Goal: Task Accomplishment & Management: Manage account settings

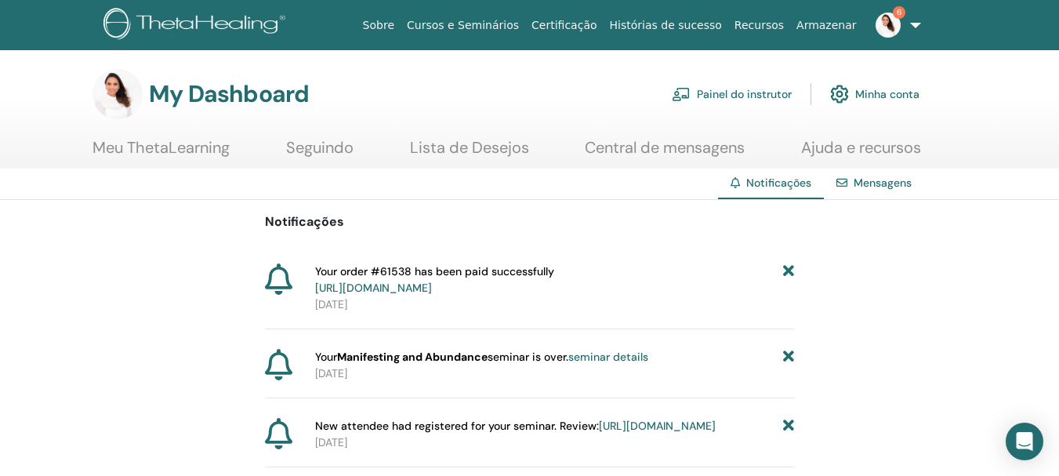
click at [790, 269] on icon at bounding box center [788, 279] width 11 height 33
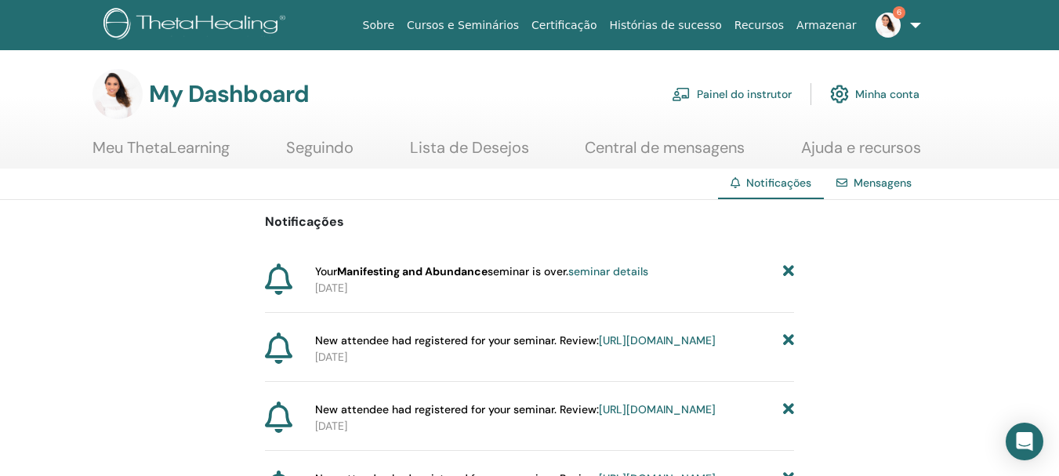
click at [787, 274] on icon at bounding box center [788, 271] width 11 height 16
click at [791, 270] on icon at bounding box center [788, 271] width 11 height 16
click at [790, 270] on icon at bounding box center [788, 271] width 11 height 16
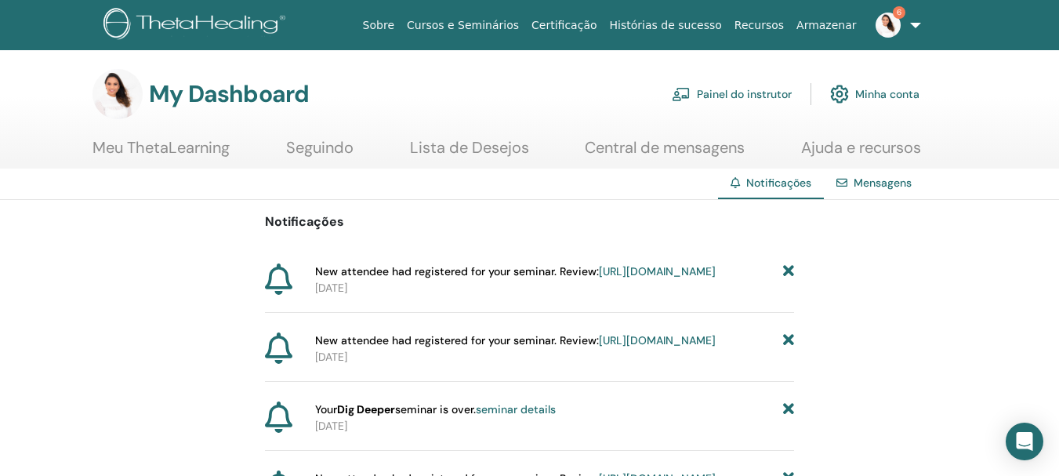
click at [790, 270] on icon at bounding box center [788, 271] width 11 height 16
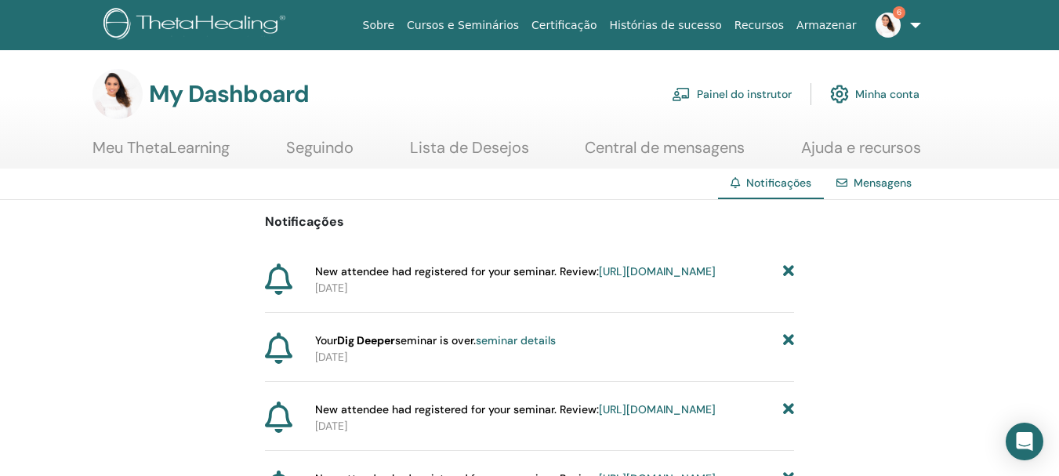
click at [790, 270] on icon at bounding box center [788, 271] width 11 height 16
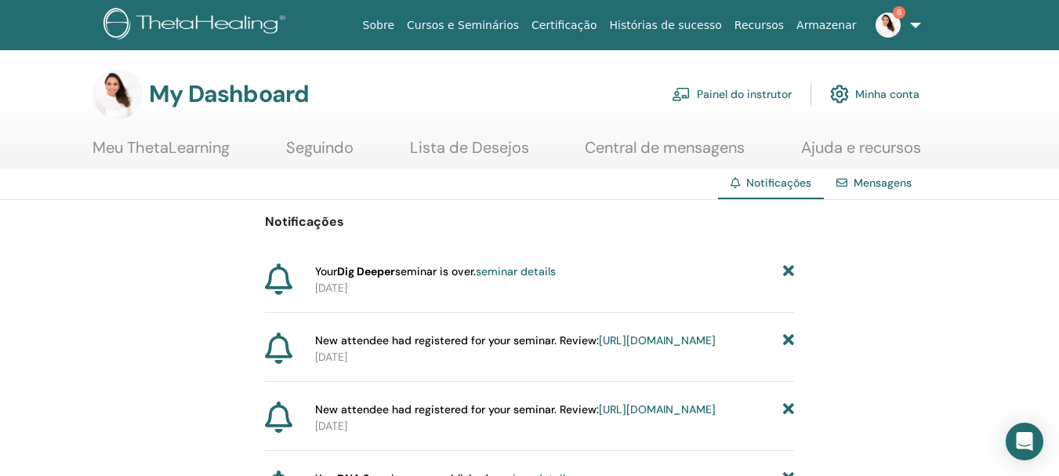
click at [790, 270] on icon at bounding box center [788, 271] width 11 height 16
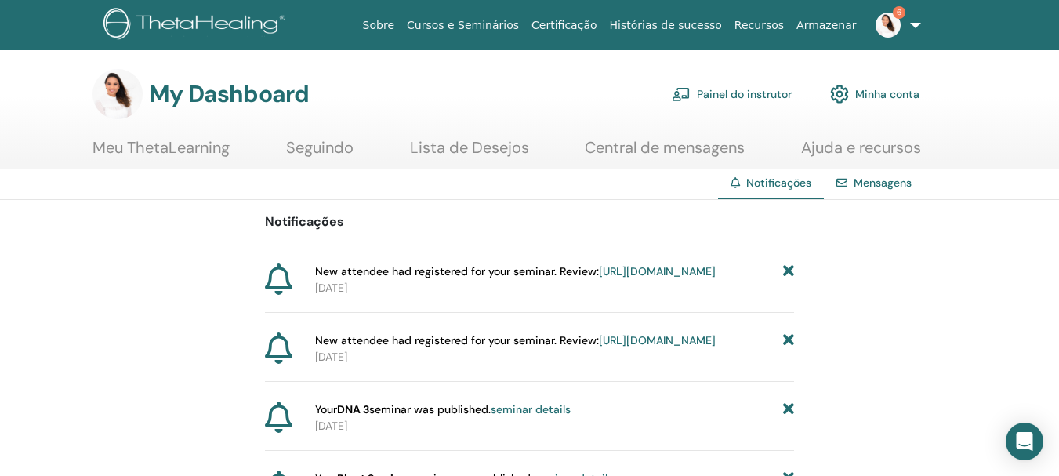
click at [790, 270] on icon at bounding box center [788, 271] width 11 height 16
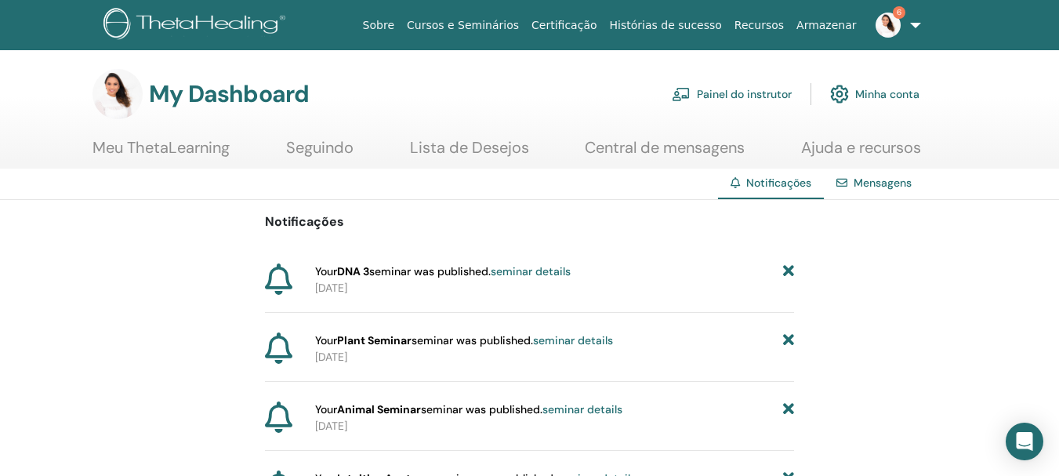
click at [790, 270] on icon at bounding box center [788, 271] width 11 height 16
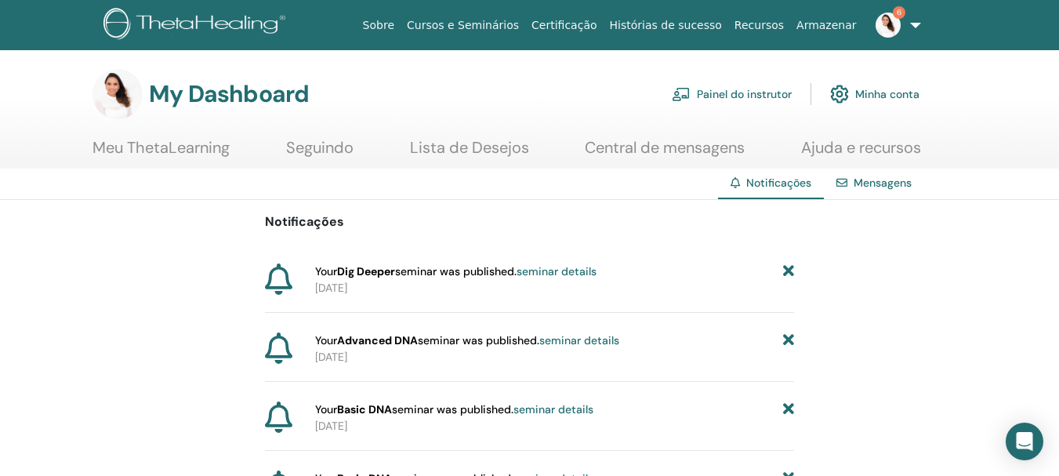
click at [790, 270] on icon at bounding box center [788, 271] width 11 height 16
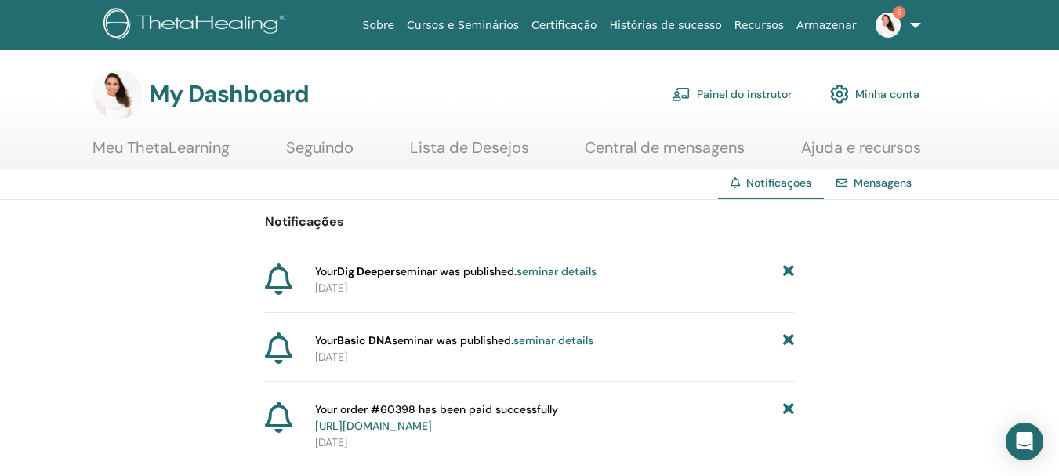
click at [790, 270] on icon at bounding box center [788, 271] width 11 height 16
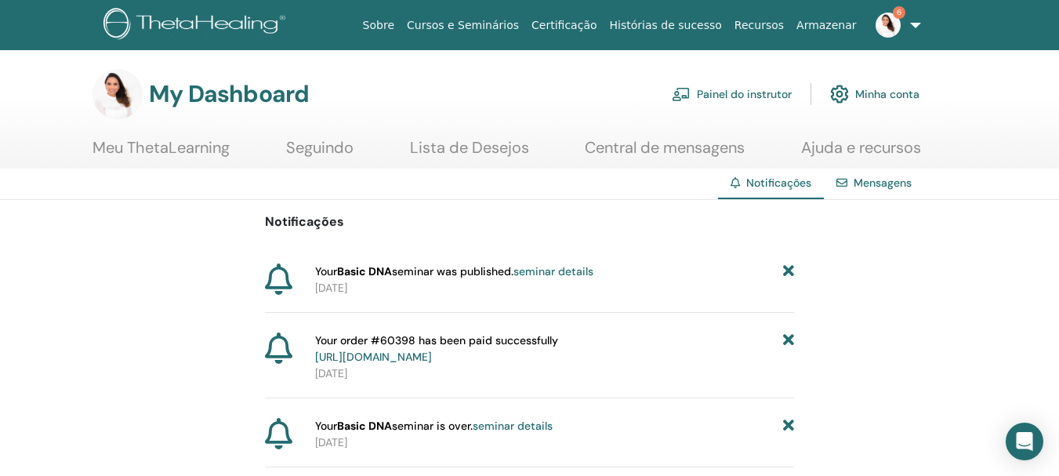
click at [790, 270] on icon at bounding box center [788, 271] width 11 height 16
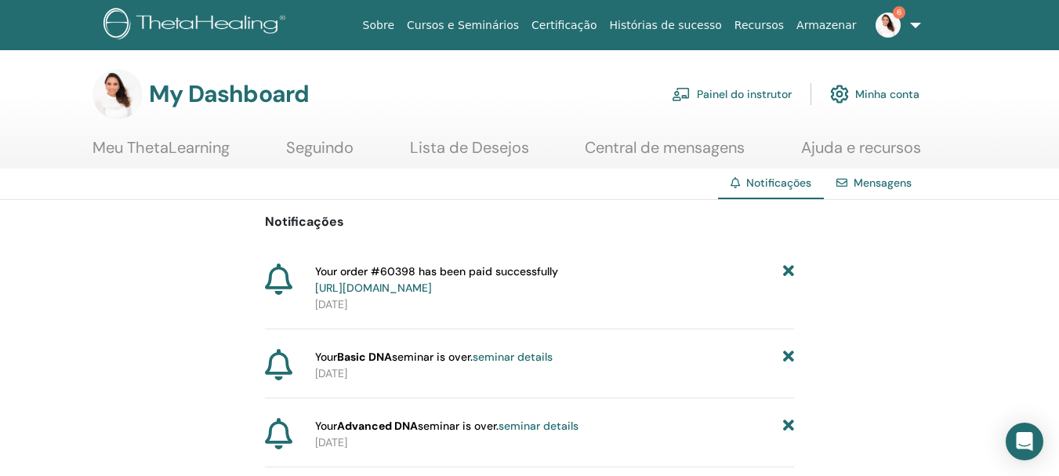
click at [790, 270] on icon at bounding box center [788, 279] width 11 height 33
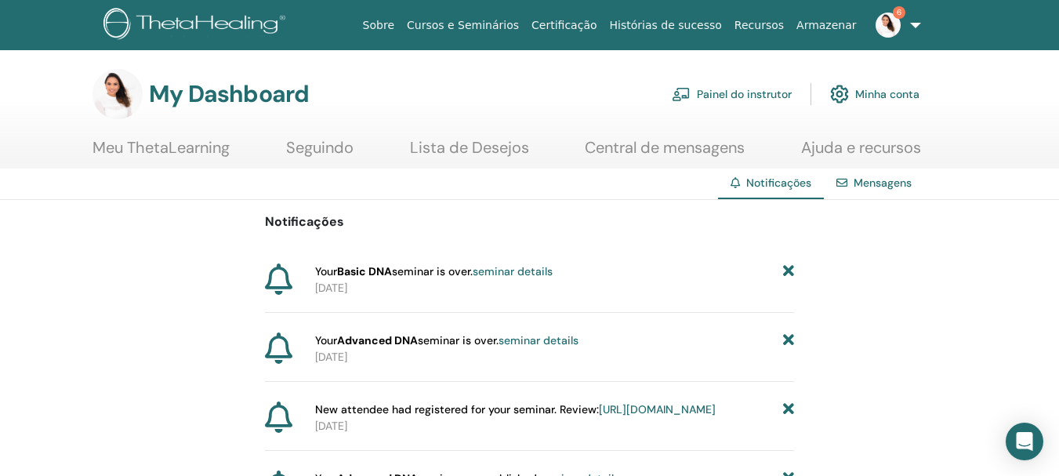
click at [790, 270] on icon at bounding box center [788, 271] width 11 height 16
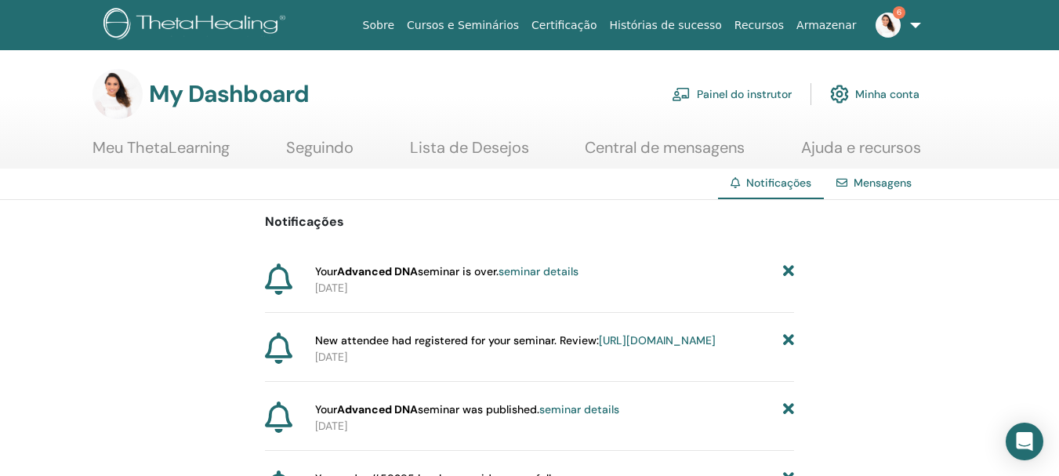
click at [790, 270] on icon at bounding box center [788, 271] width 11 height 16
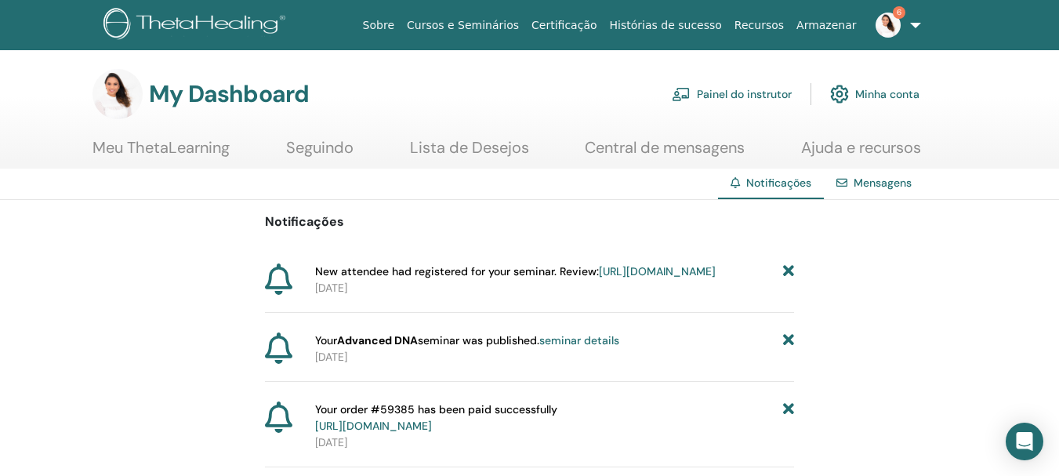
click at [790, 270] on icon at bounding box center [788, 271] width 11 height 16
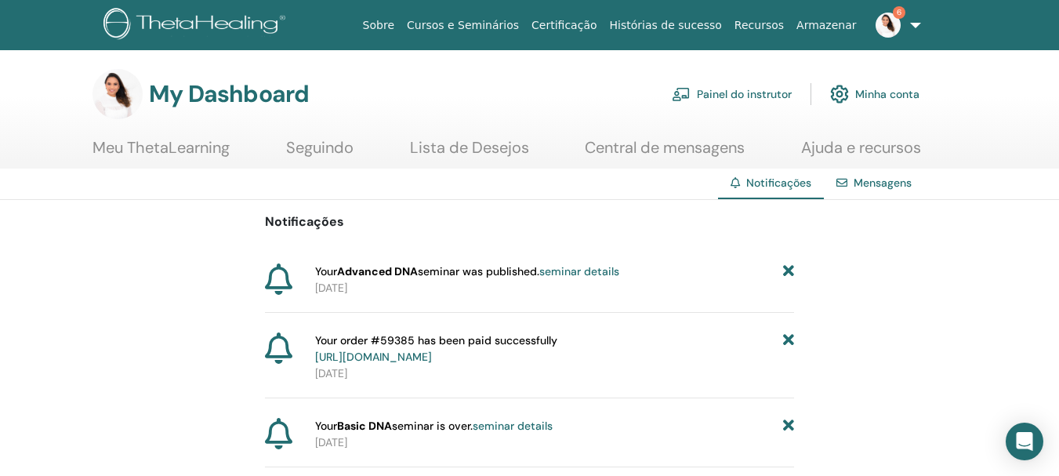
click at [790, 270] on icon at bounding box center [788, 271] width 11 height 16
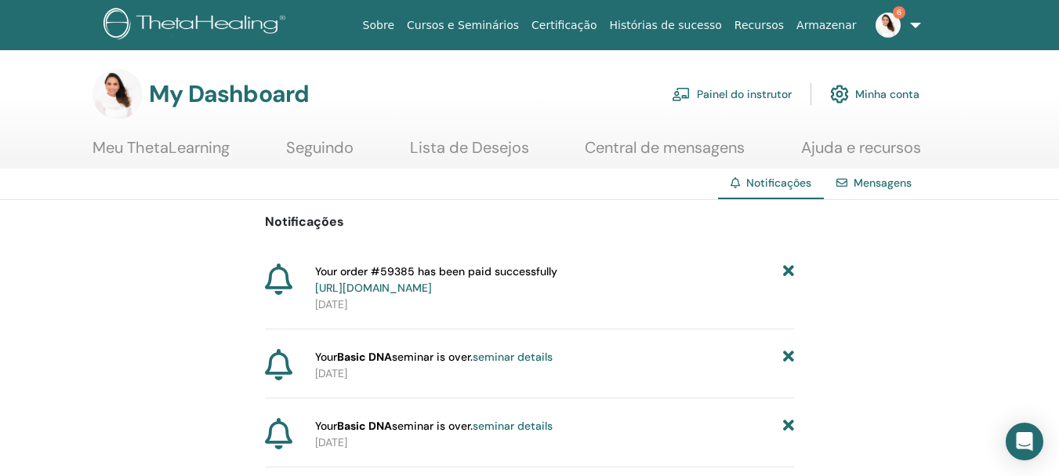
click at [790, 270] on icon at bounding box center [788, 279] width 11 height 33
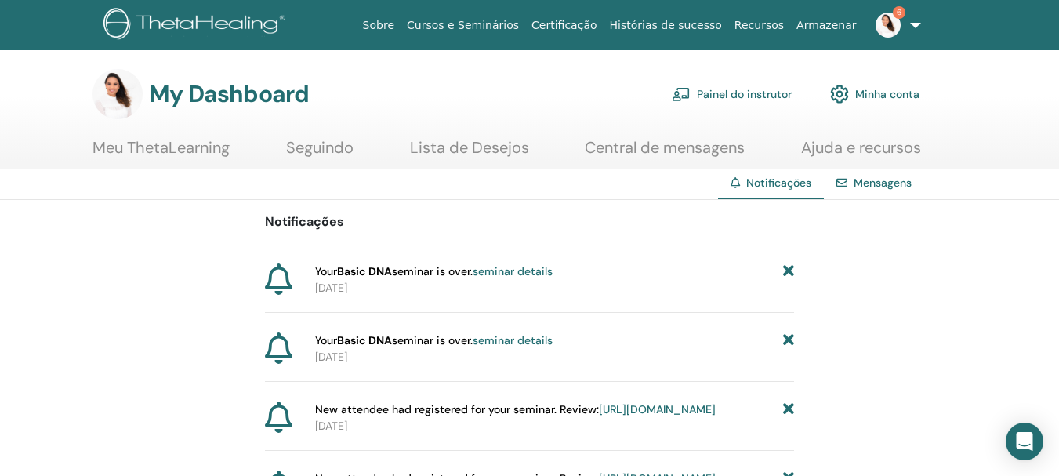
click at [790, 270] on icon at bounding box center [788, 271] width 11 height 16
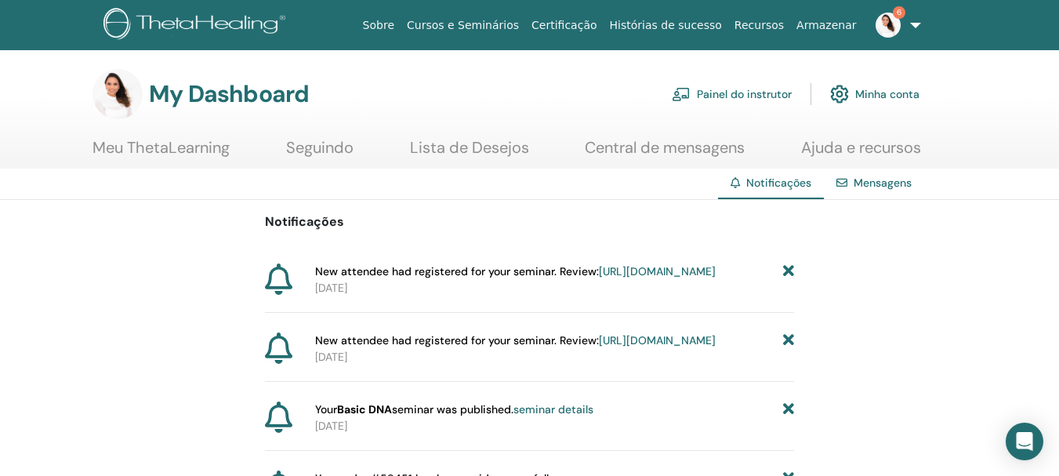
click at [790, 270] on icon at bounding box center [788, 271] width 11 height 16
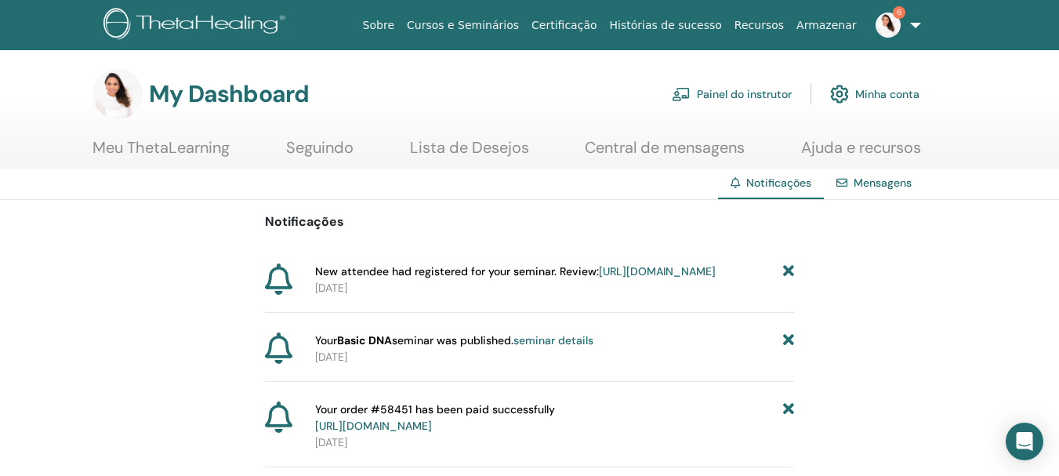
click at [790, 270] on icon at bounding box center [788, 271] width 11 height 16
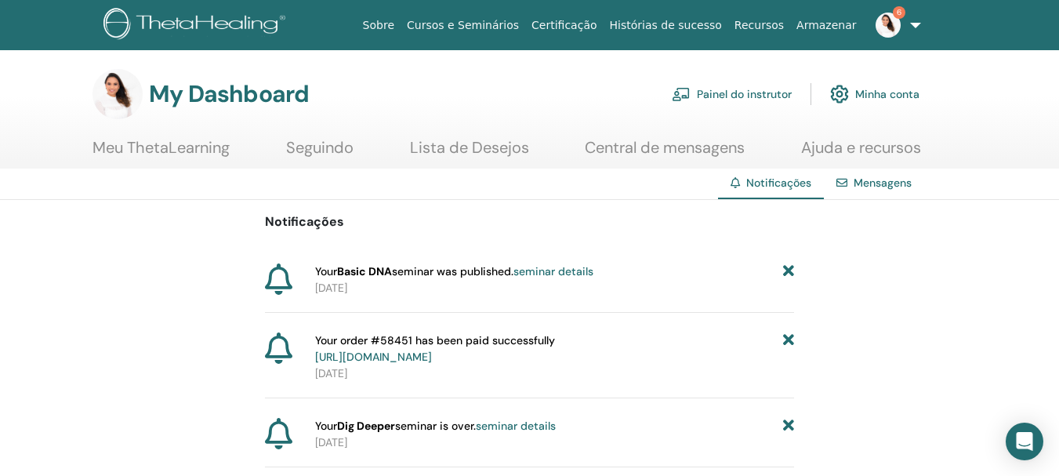
click at [790, 270] on icon at bounding box center [788, 271] width 11 height 16
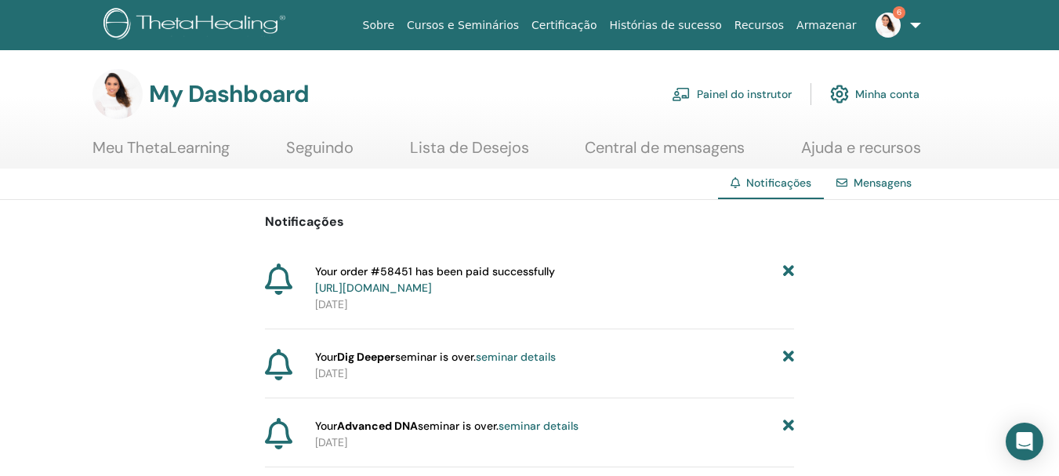
click at [790, 270] on icon at bounding box center [788, 279] width 11 height 33
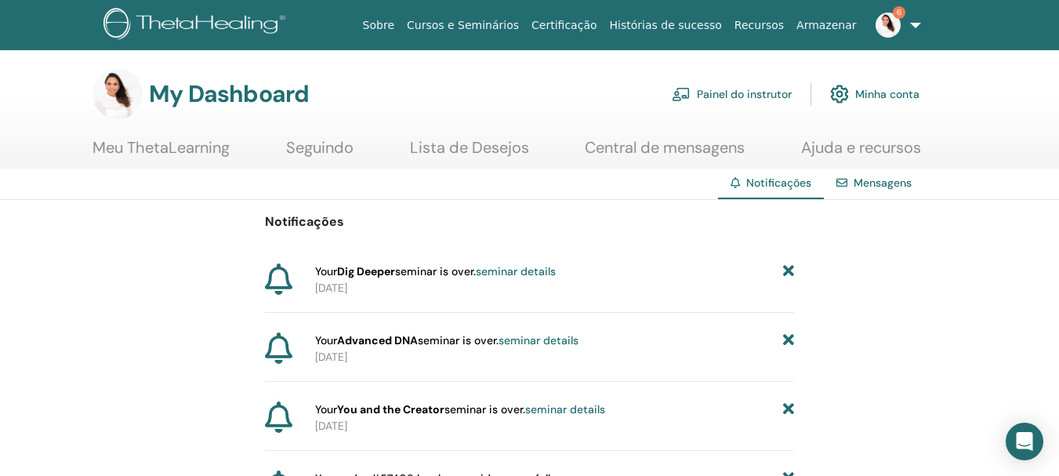
click at [790, 270] on icon at bounding box center [788, 271] width 11 height 16
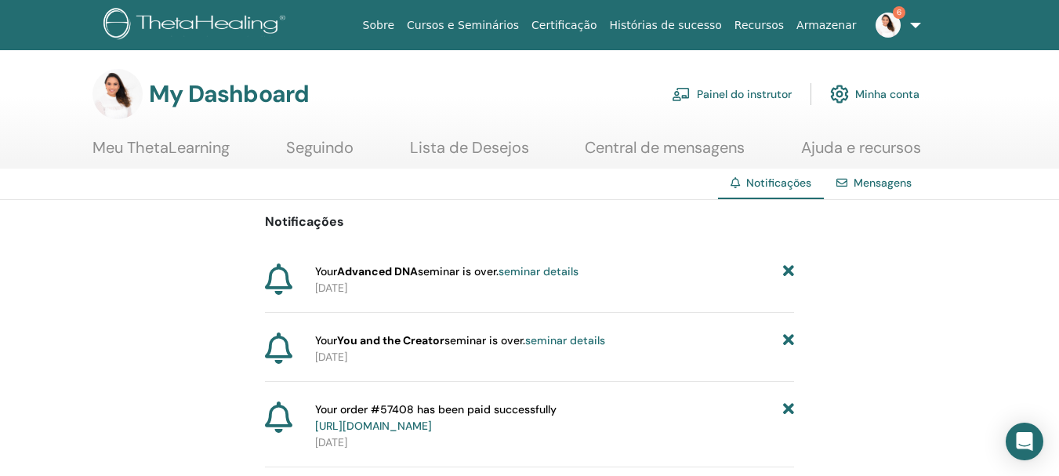
click at [790, 270] on icon at bounding box center [788, 271] width 11 height 16
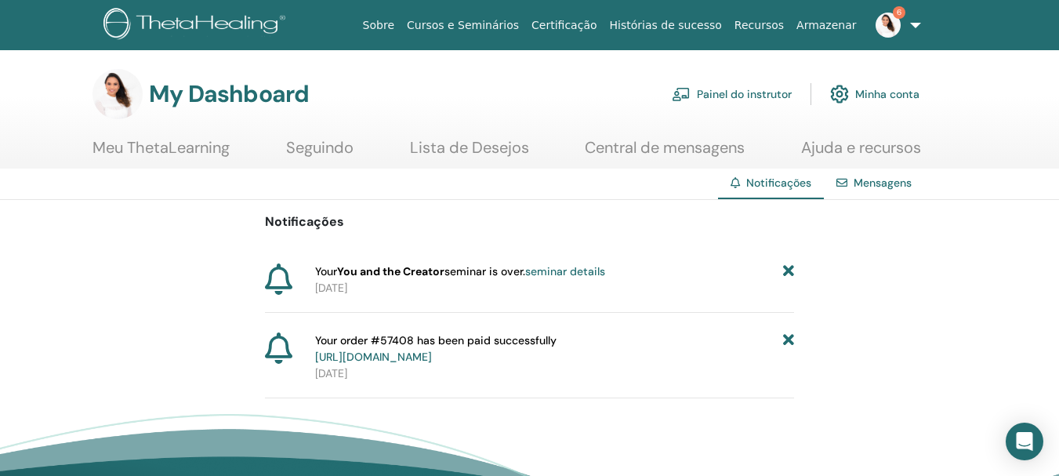
click at [788, 270] on icon at bounding box center [788, 271] width 11 height 16
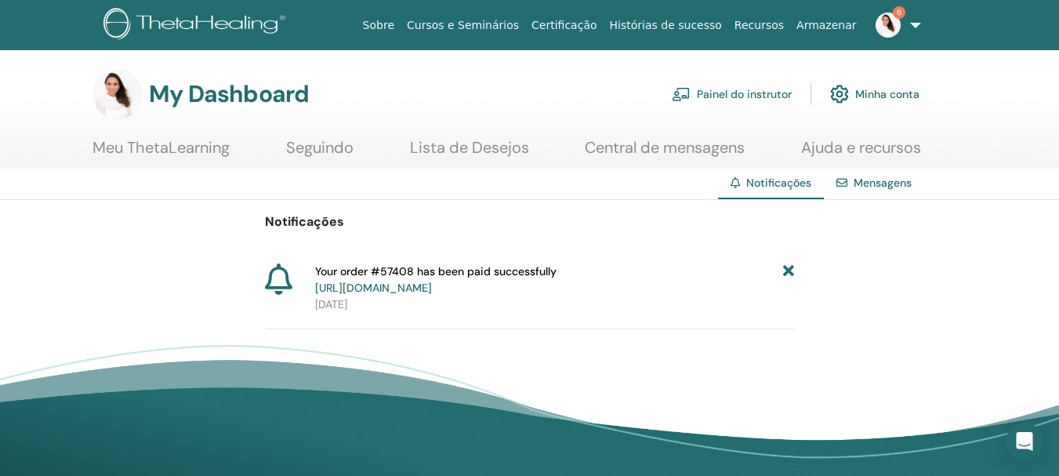
click at [788, 270] on icon at bounding box center [788, 279] width 11 height 33
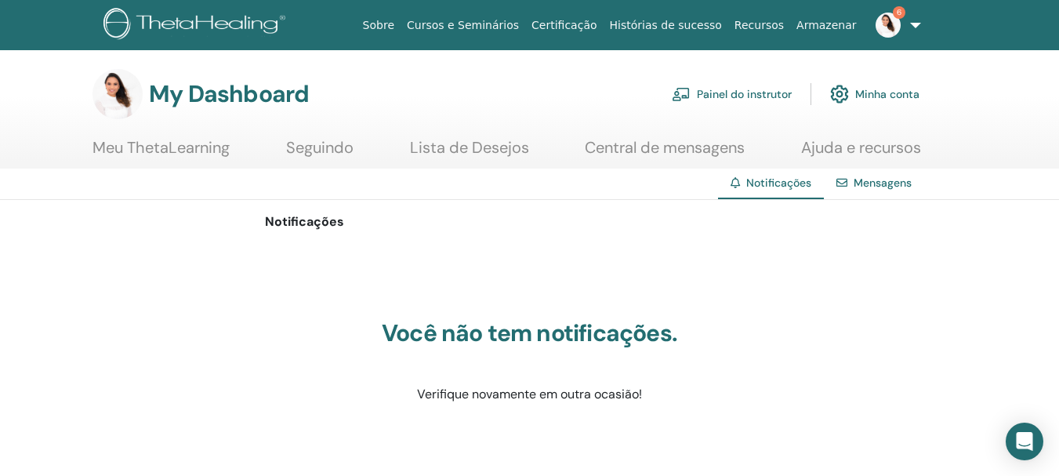
click at [751, 95] on link "Painel do instrutor" at bounding box center [731, 94] width 120 height 34
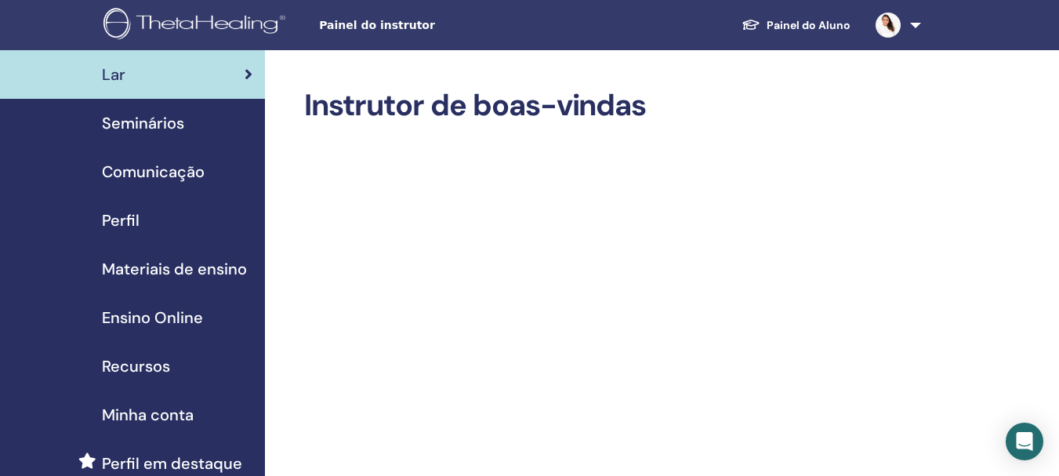
click at [176, 113] on span "Seminários" at bounding box center [143, 123] width 82 height 24
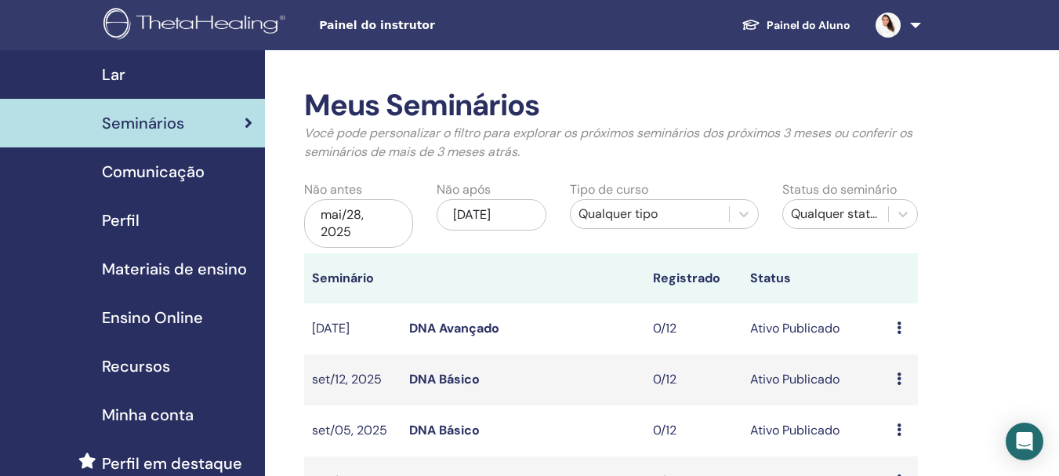
scroll to position [157, 0]
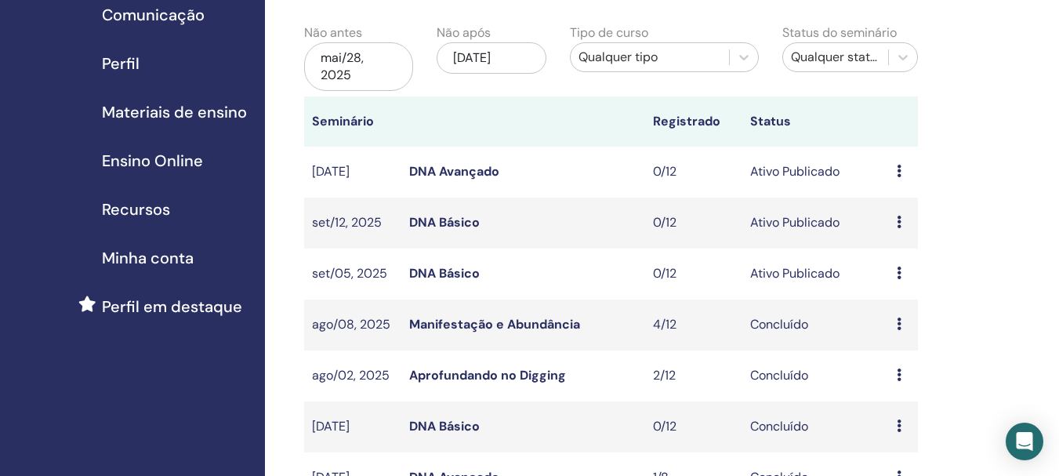
click at [472, 324] on link "Manifestação e Abundância" at bounding box center [494, 324] width 171 height 16
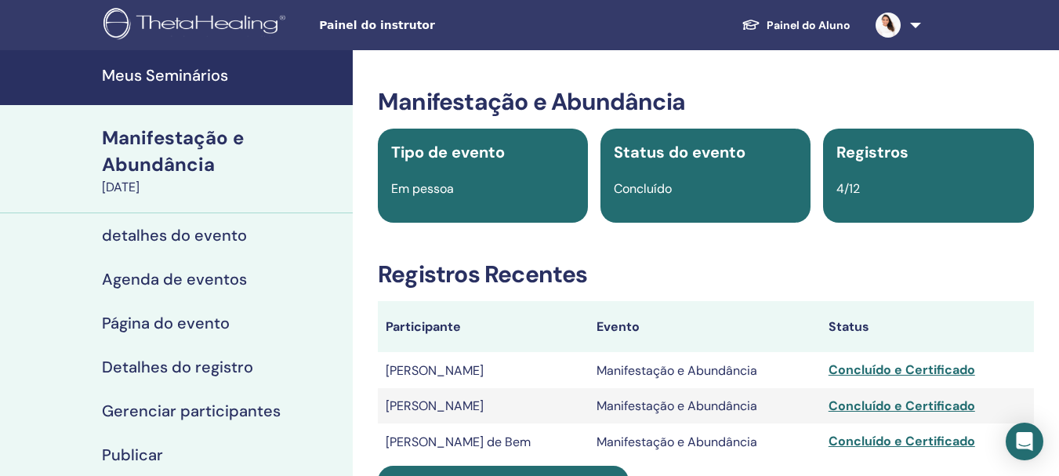
scroll to position [157, 0]
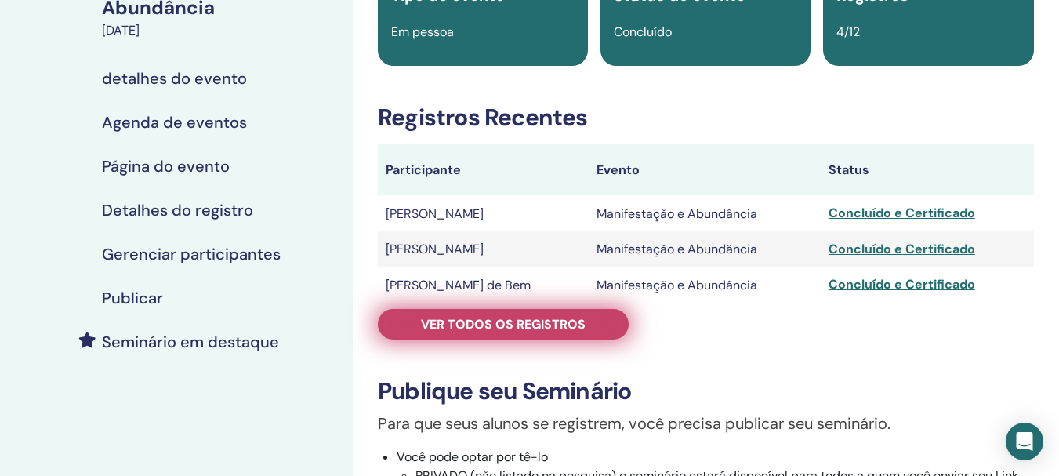
click at [545, 327] on font "Ver todos os registros" at bounding box center [503, 324] width 165 height 16
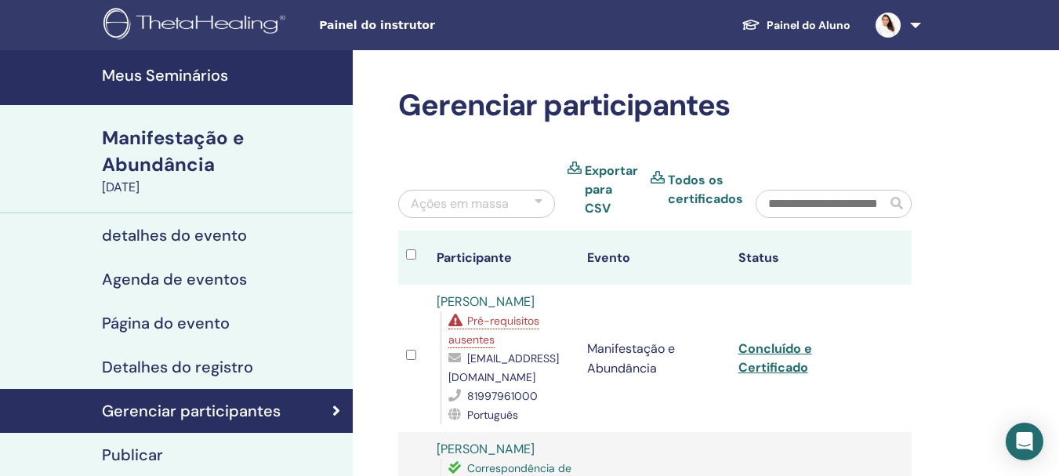
click at [171, 79] on font "Meus Seminários" at bounding box center [165, 75] width 126 height 20
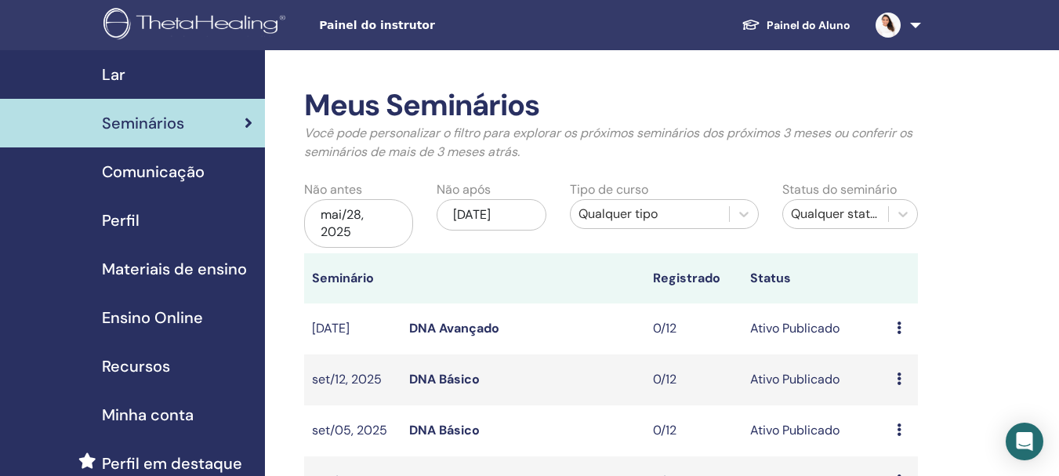
click at [121, 75] on span "Lar" at bounding box center [114, 75] width 24 height 24
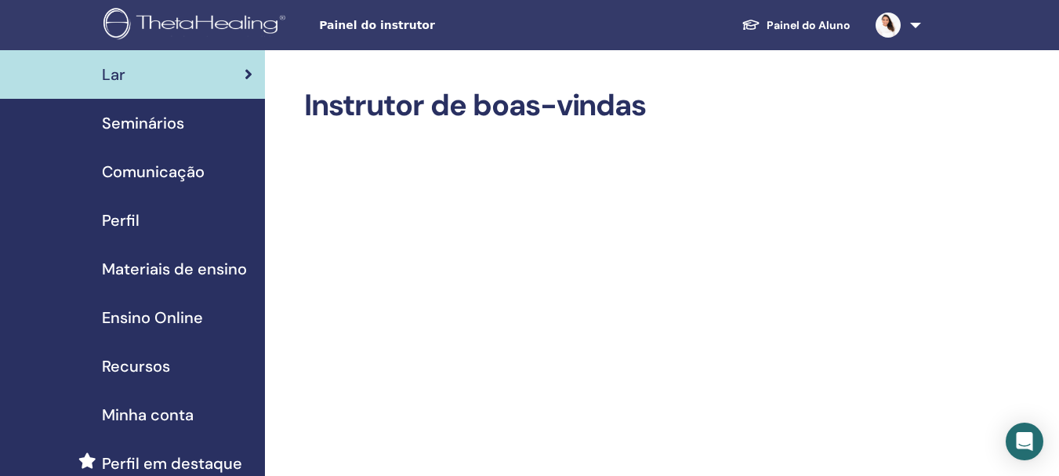
click at [139, 215] on div "Perfil" at bounding box center [133, 220] width 240 height 24
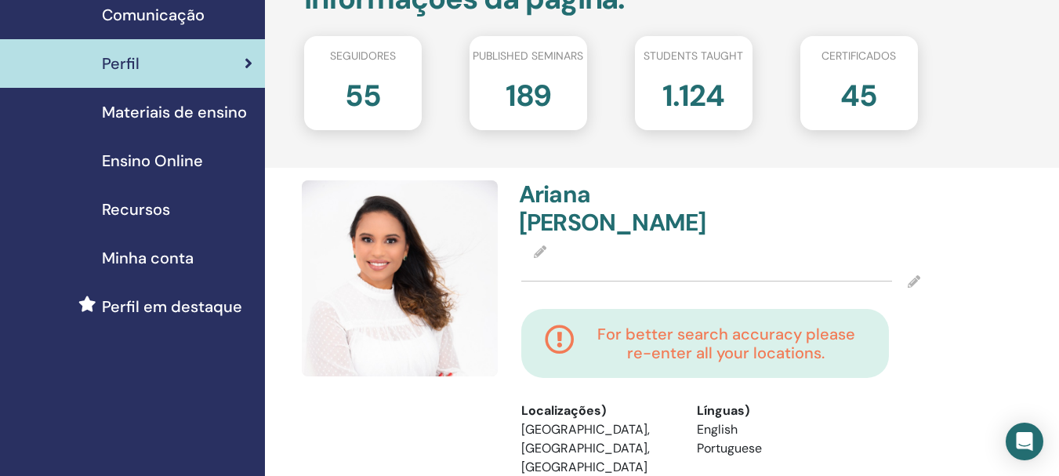
scroll to position [235, 0]
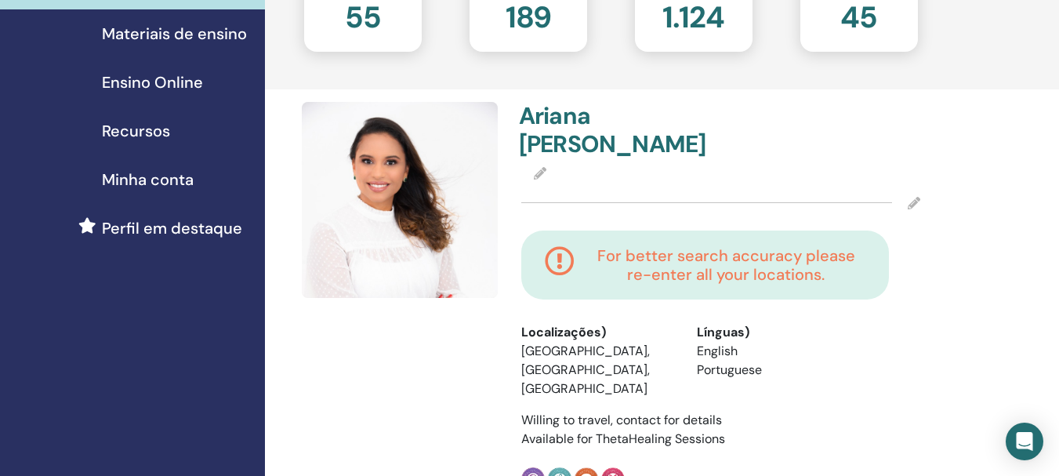
click at [913, 197] on icon at bounding box center [913, 203] width 13 height 13
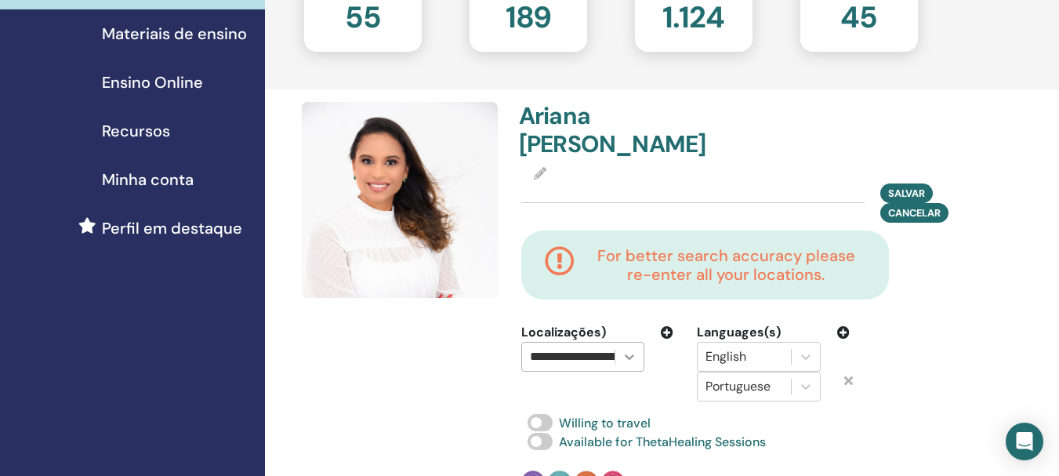
click at [632, 349] on icon at bounding box center [629, 357] width 16 height 16
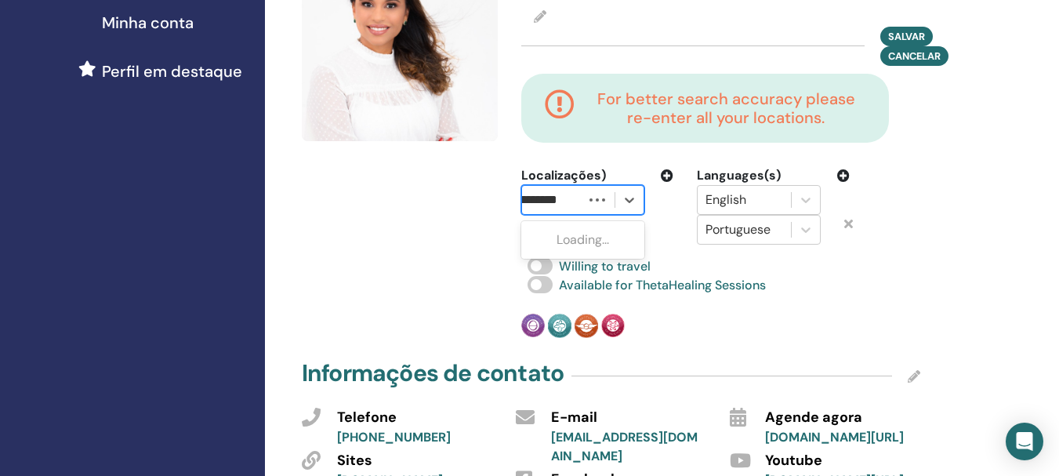
scroll to position [0, 0]
type input "*"
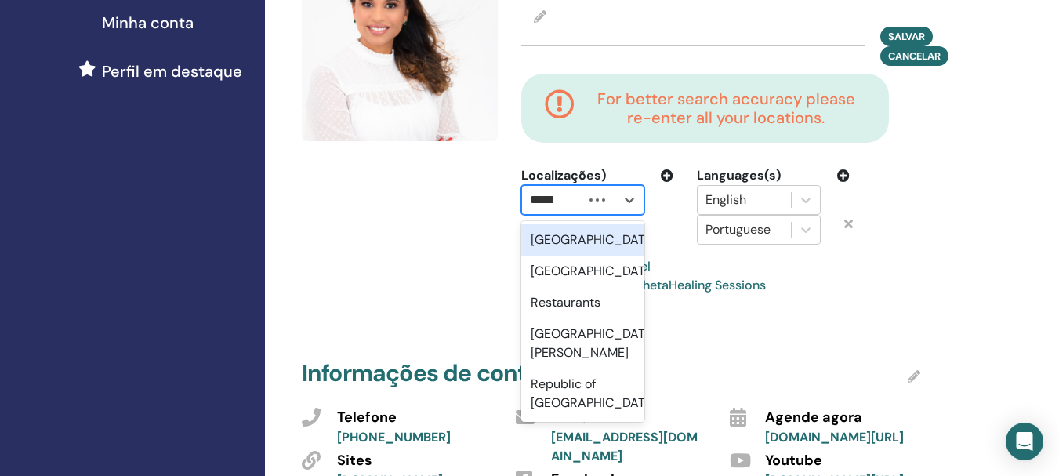
type input "******"
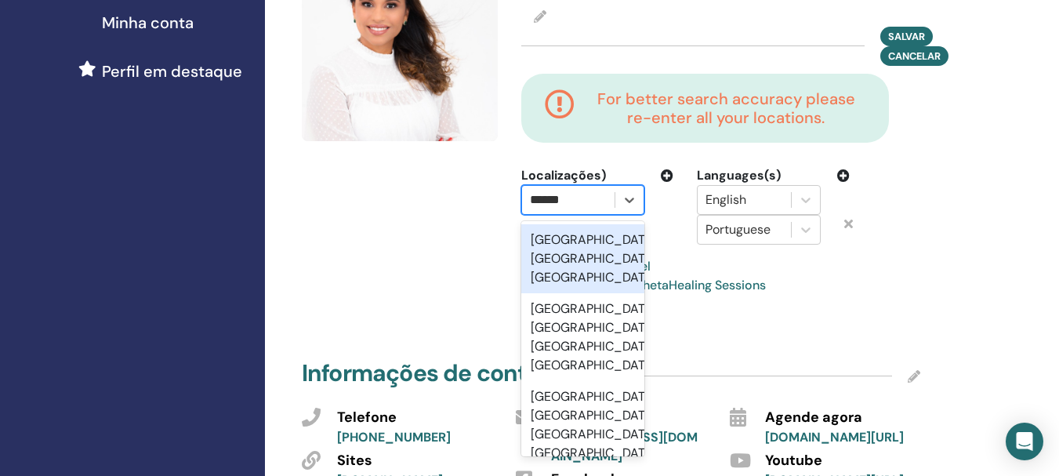
click at [553, 229] on div "Recife, Pernambuco, BRA" at bounding box center [582, 258] width 123 height 69
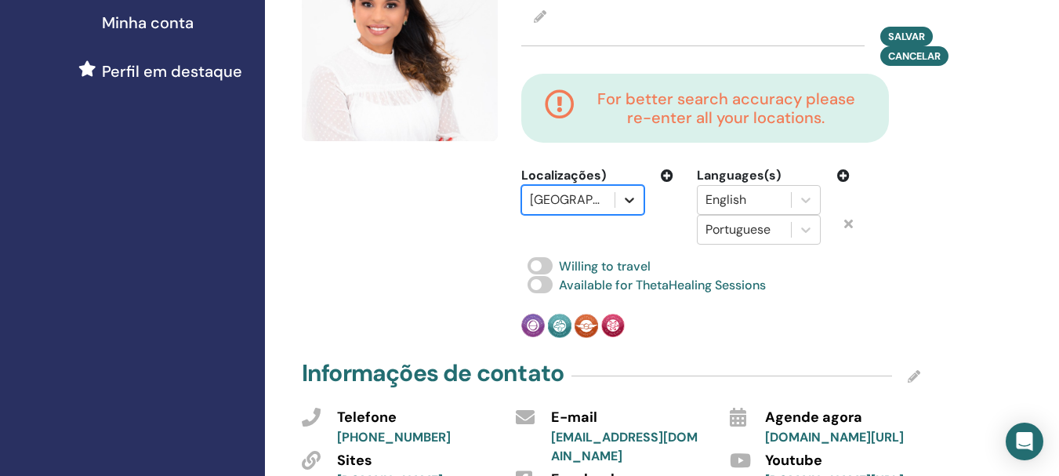
click at [630, 192] on icon at bounding box center [629, 200] width 16 height 16
click at [670, 201] on div "Localizações) option Recife, Pernambuco, BRA, selected. Use Up and Down to choo…" at bounding box center [597, 205] width 176 height 78
click at [670, 169] on icon at bounding box center [666, 175] width 13 height 13
click at [587, 219] on div at bounding box center [568, 230] width 77 height 22
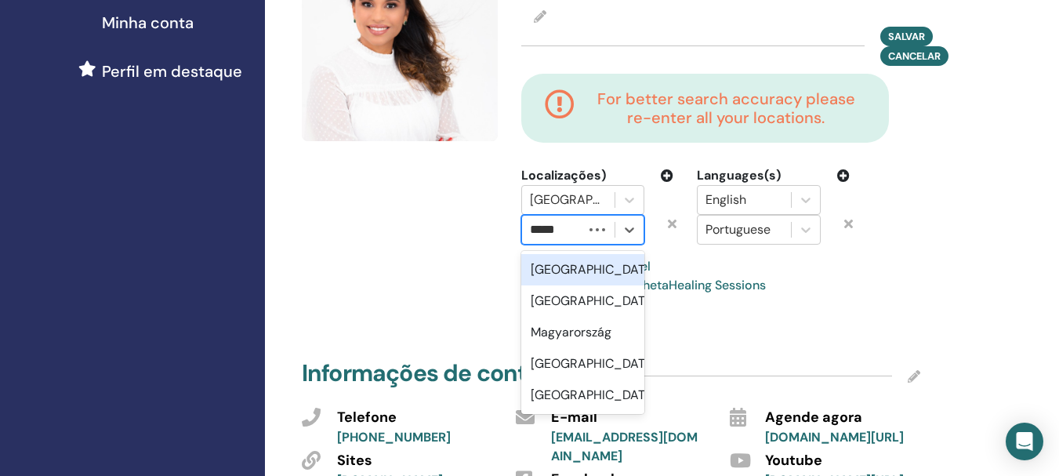
type input "******"
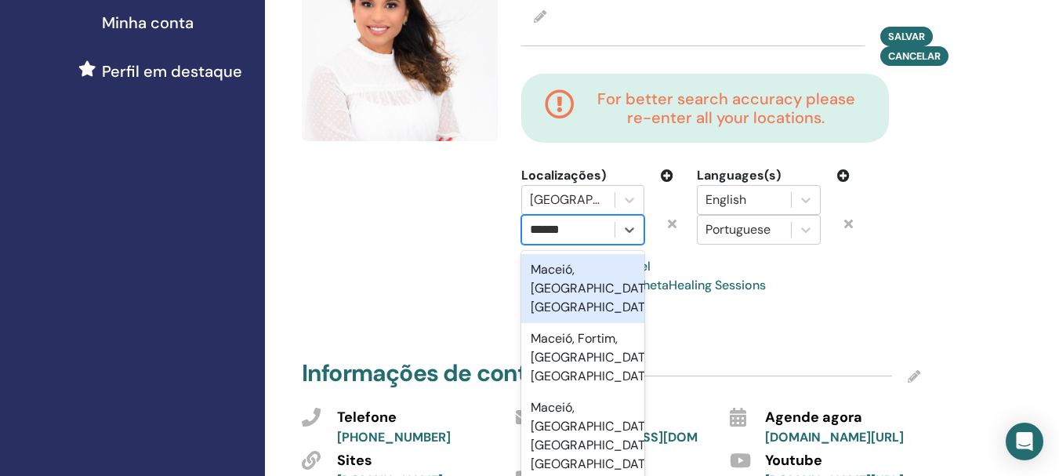
click at [584, 254] on div "Maceió, Alagoas, BRA" at bounding box center [582, 288] width 123 height 69
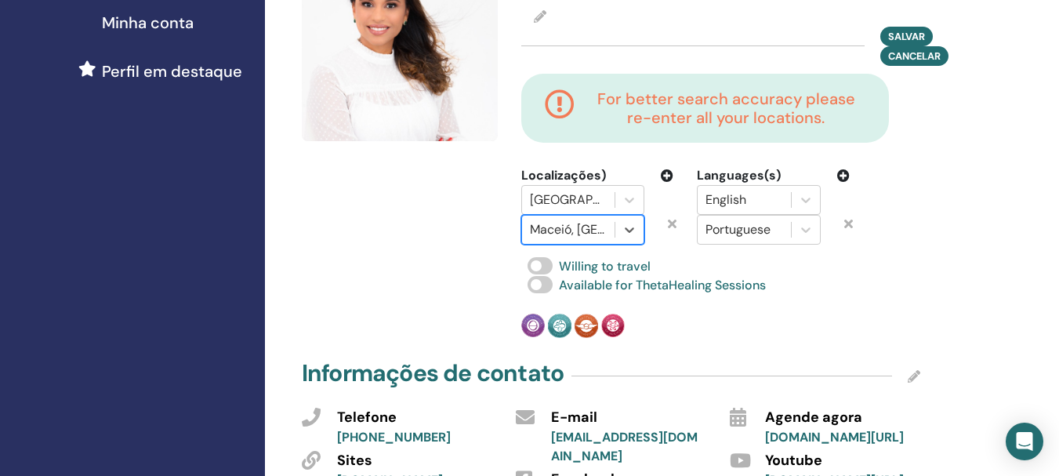
click at [668, 169] on icon at bounding box center [666, 175] width 13 height 13
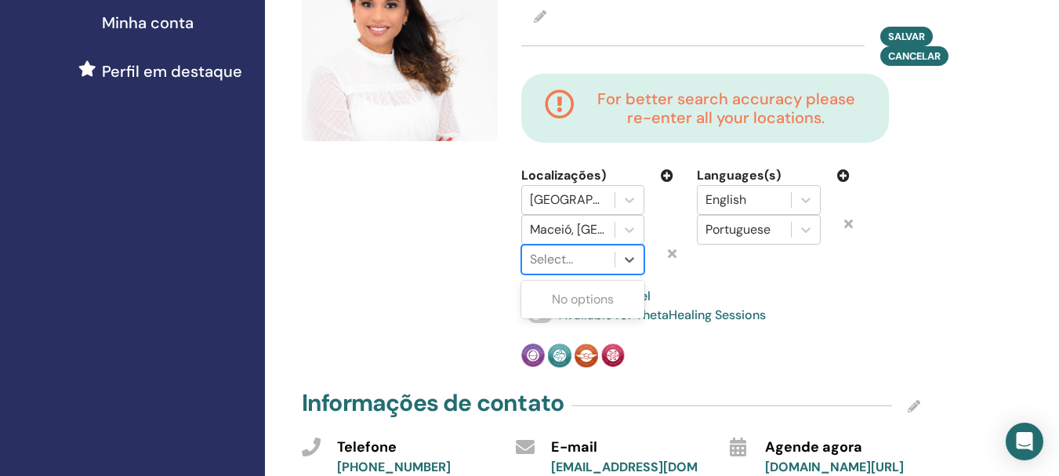
click at [558, 248] on div at bounding box center [568, 259] width 77 height 22
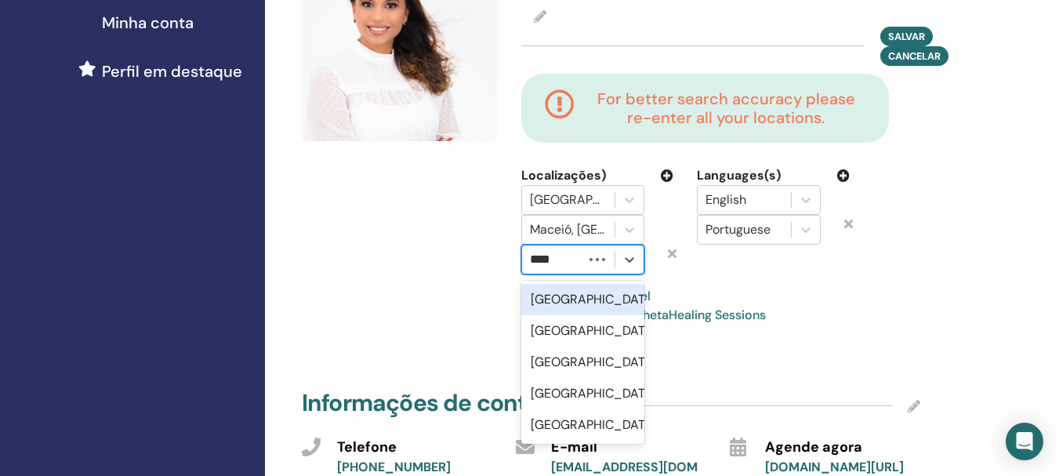
type input "*****"
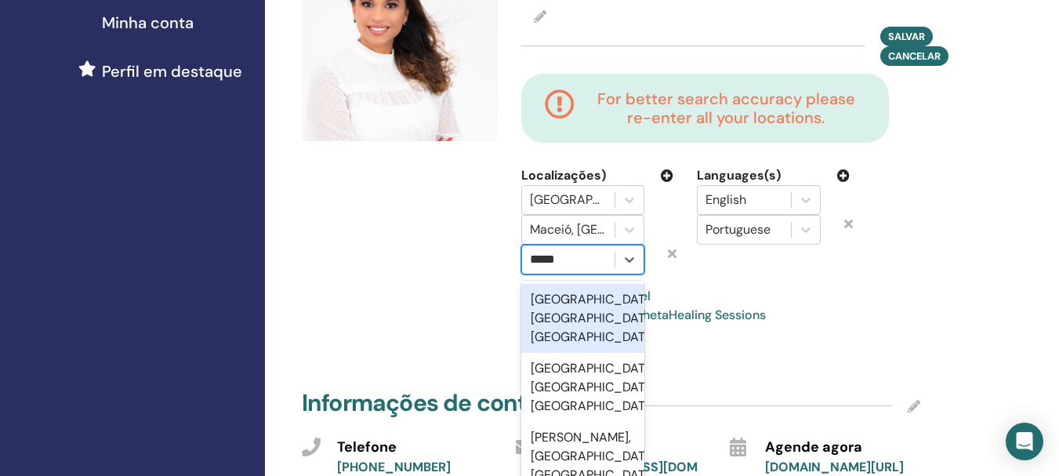
click at [600, 284] on div "Natal, Rio Grande do Norte, BRA" at bounding box center [582, 318] width 123 height 69
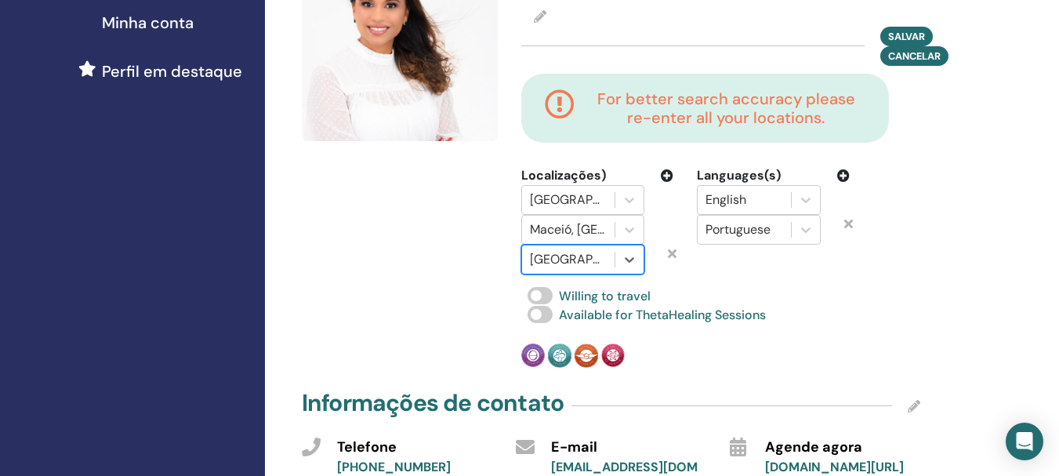
click at [665, 169] on icon at bounding box center [666, 175] width 13 height 13
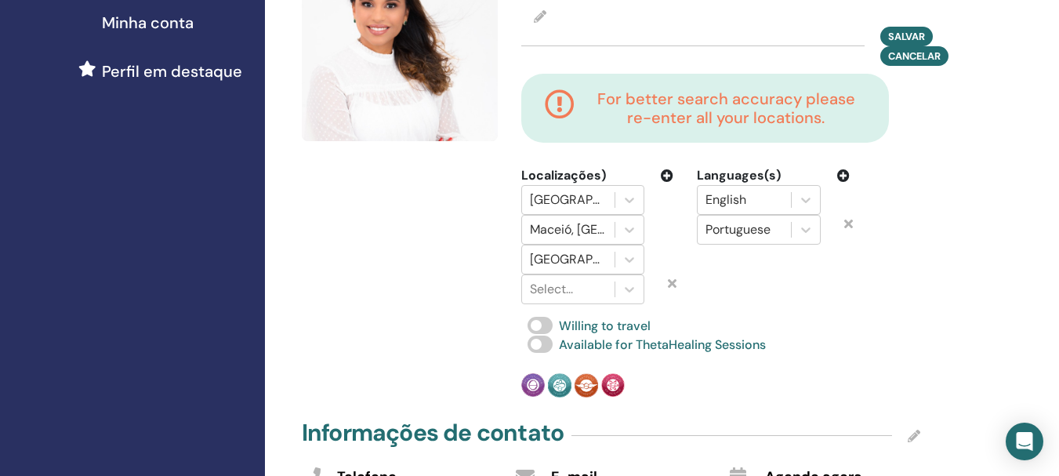
click at [817, 317] on div "Willing to travel" at bounding box center [720, 326] width 399 height 19
click at [909, 27] on span "Salvar" at bounding box center [906, 35] width 37 height 16
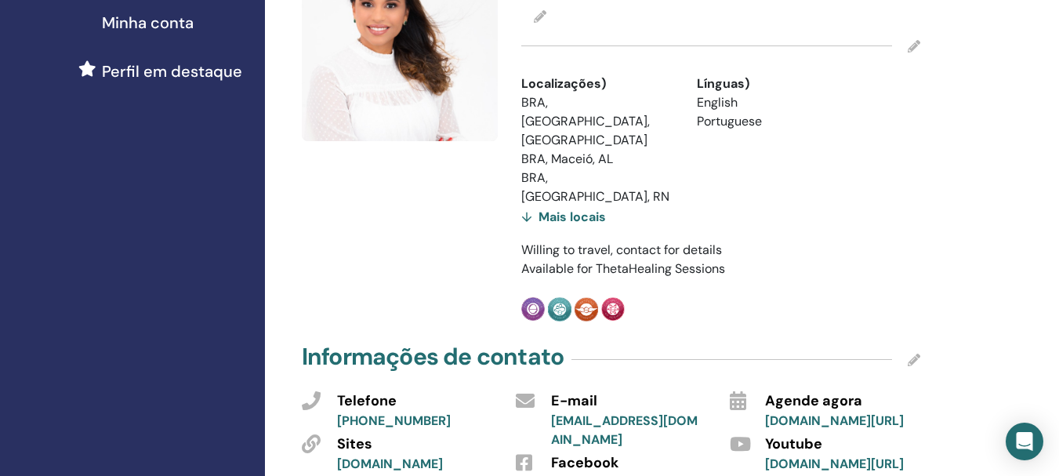
scroll to position [470, 0]
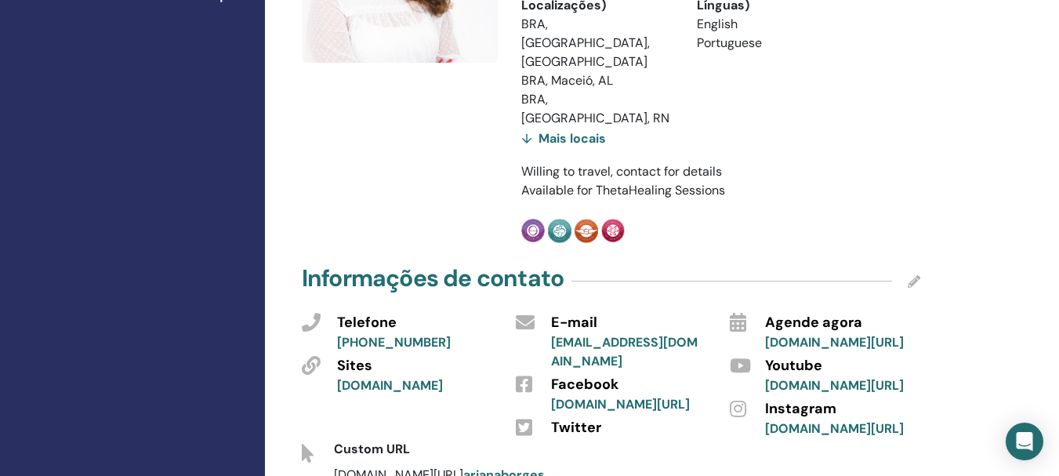
click at [842, 377] on link "www.youtube.com/@institutoarianaborges520" at bounding box center [834, 385] width 139 height 16
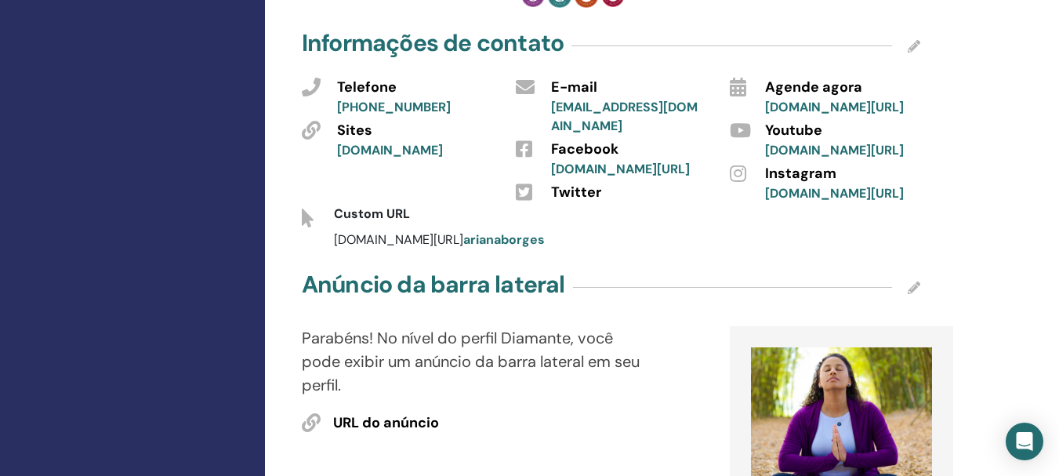
scroll to position [784, 0]
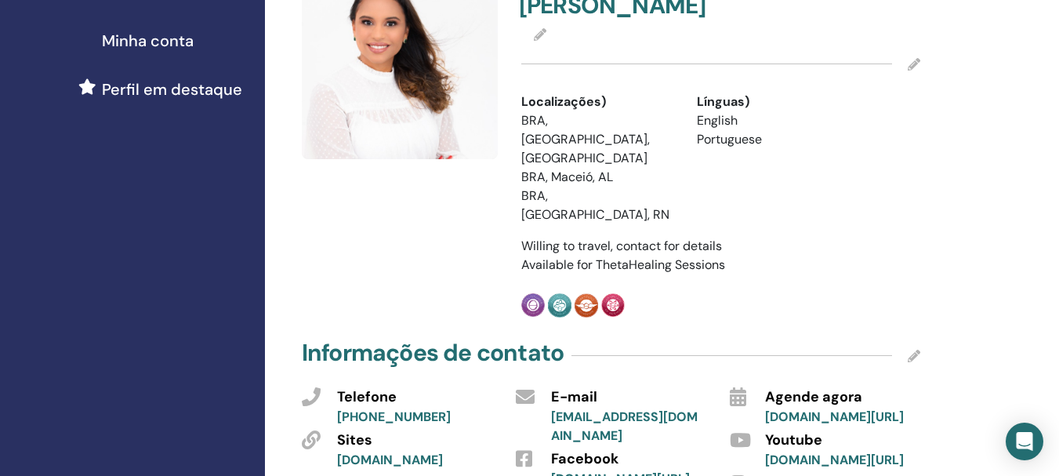
scroll to position [452, 0]
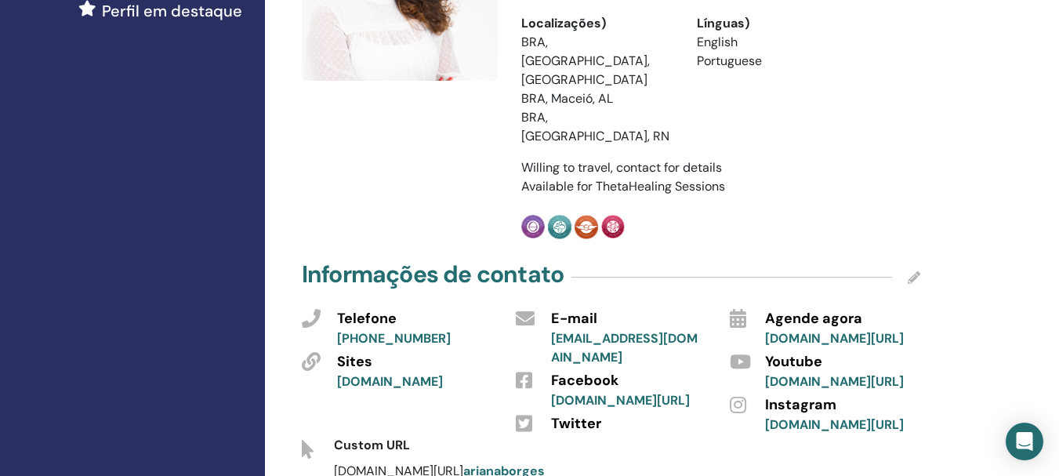
click at [830, 330] on link "[DOMAIN_NAME][URL]" at bounding box center [834, 338] width 139 height 16
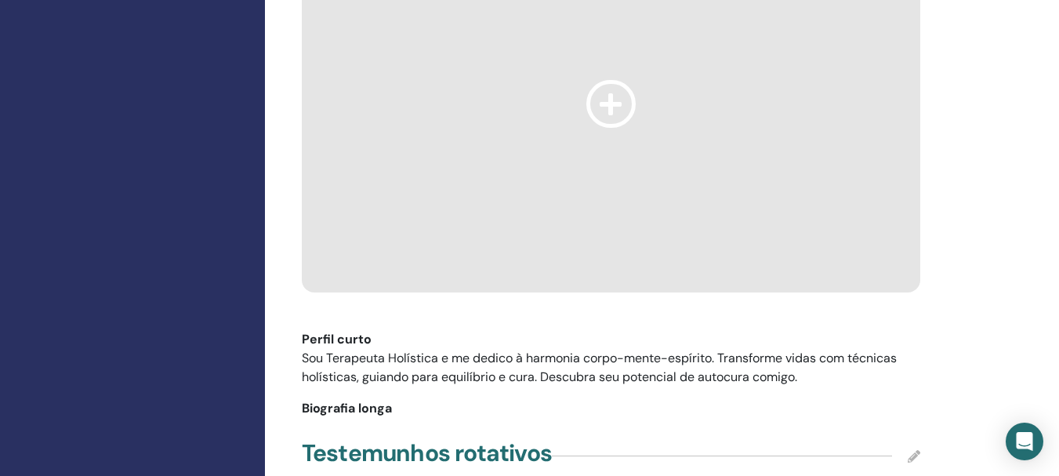
scroll to position [1706, 0]
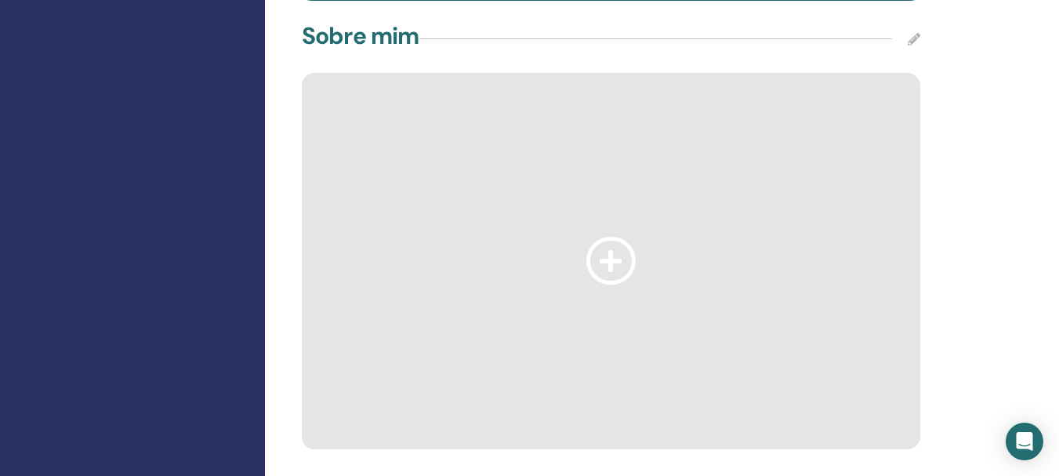
click at [606, 237] on icon at bounding box center [611, 261] width 50 height 48
click at [619, 237] on icon at bounding box center [611, 261] width 50 height 48
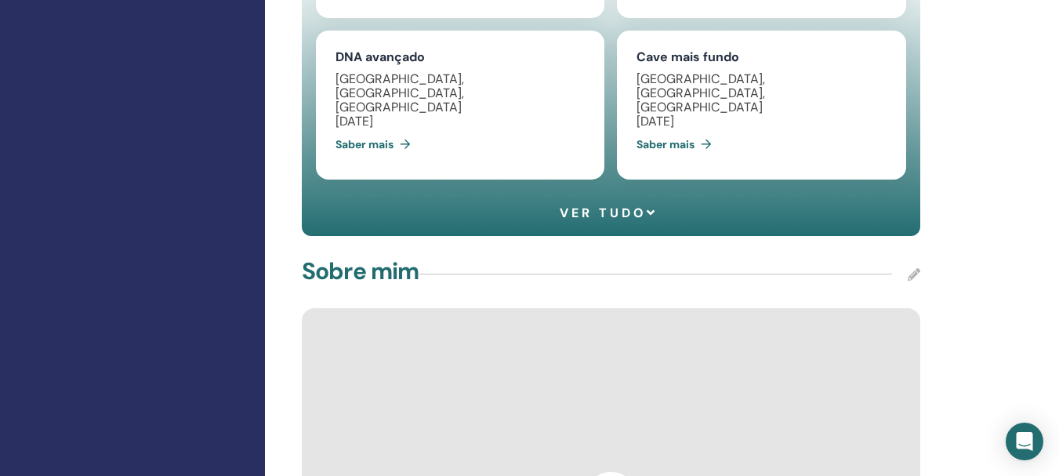
scroll to position [1392, 0]
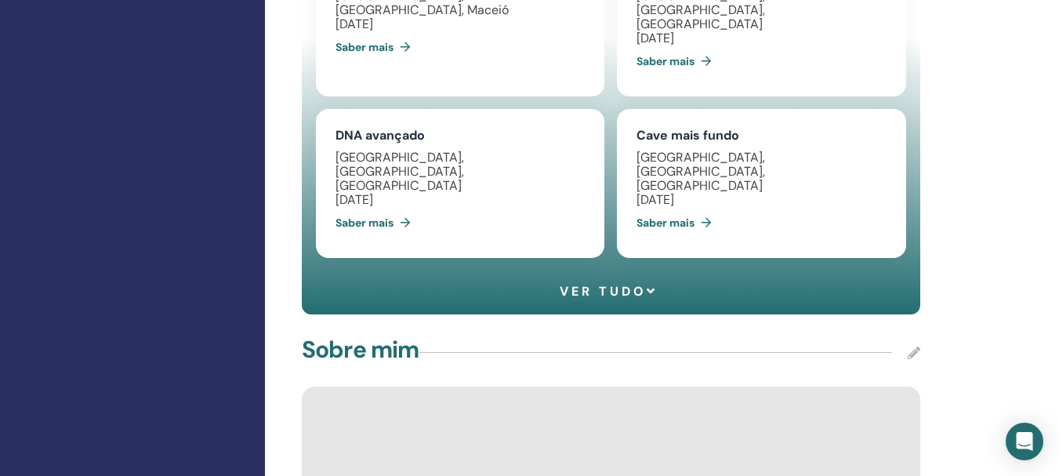
click at [915, 333] on div "Sobre mim" at bounding box center [611, 352] width 618 height 39
click at [911, 346] on icon at bounding box center [913, 352] width 13 height 13
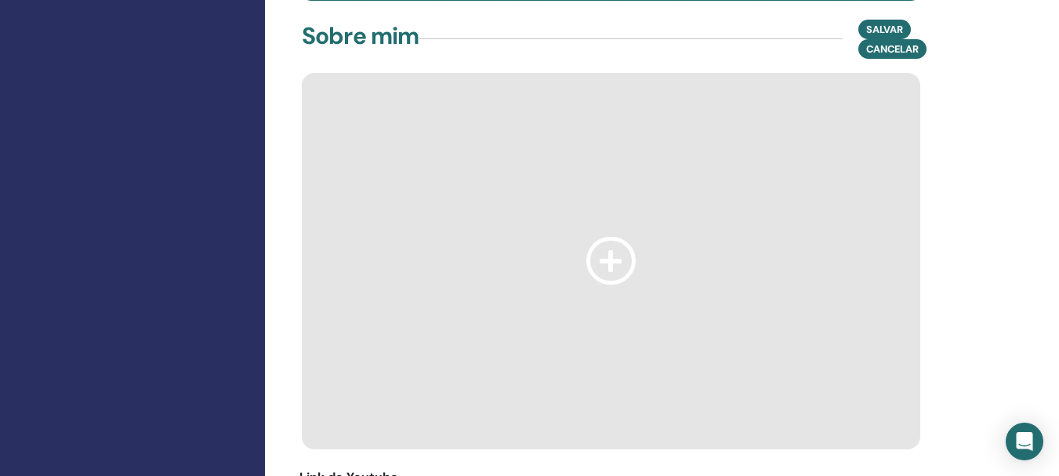
click at [598, 237] on icon at bounding box center [611, 261] width 50 height 48
click at [610, 237] on icon at bounding box center [611, 261] width 50 height 48
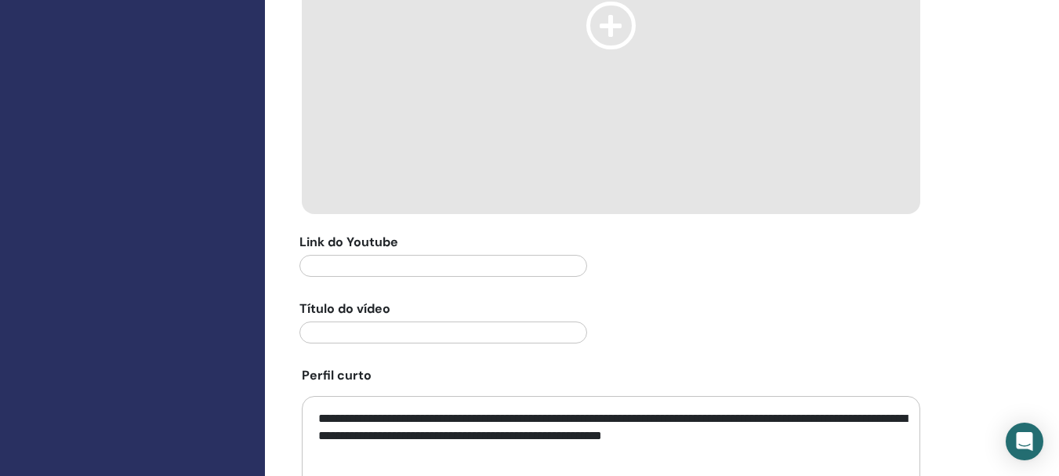
click at [983, 352] on div "Perfil : Privado Público Meu plano de perfil : Instructor Business Ver meu perf…" at bounding box center [662, 220] width 794 height 4222
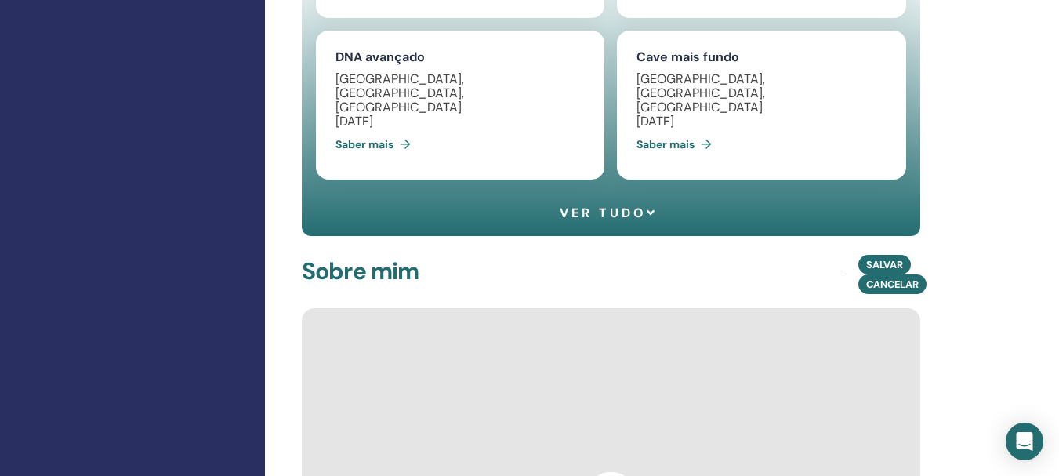
scroll to position [1392, 0]
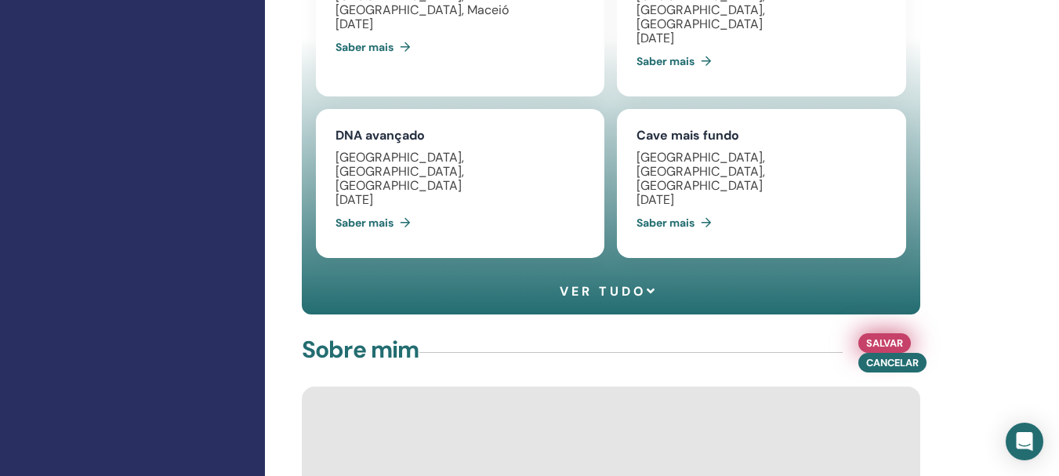
click at [887, 336] on font "Salvar" at bounding box center [884, 342] width 37 height 13
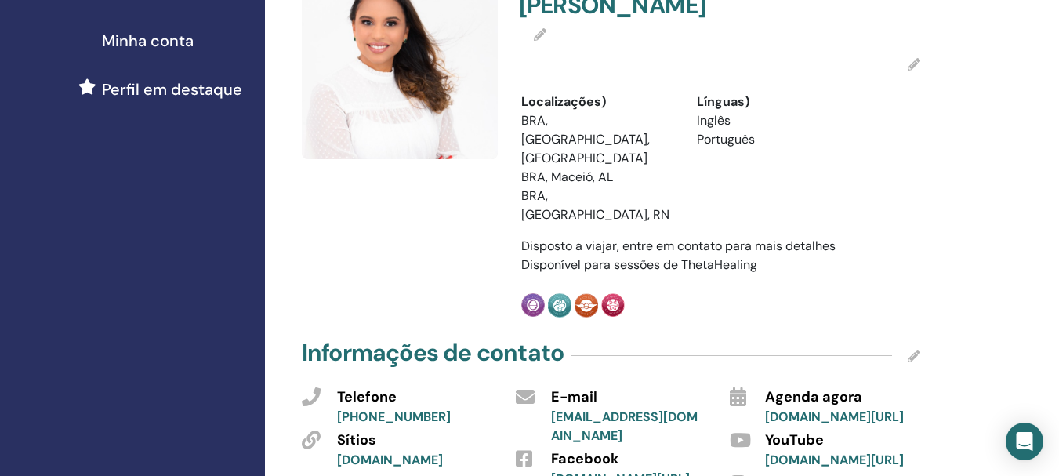
scroll to position [60, 0]
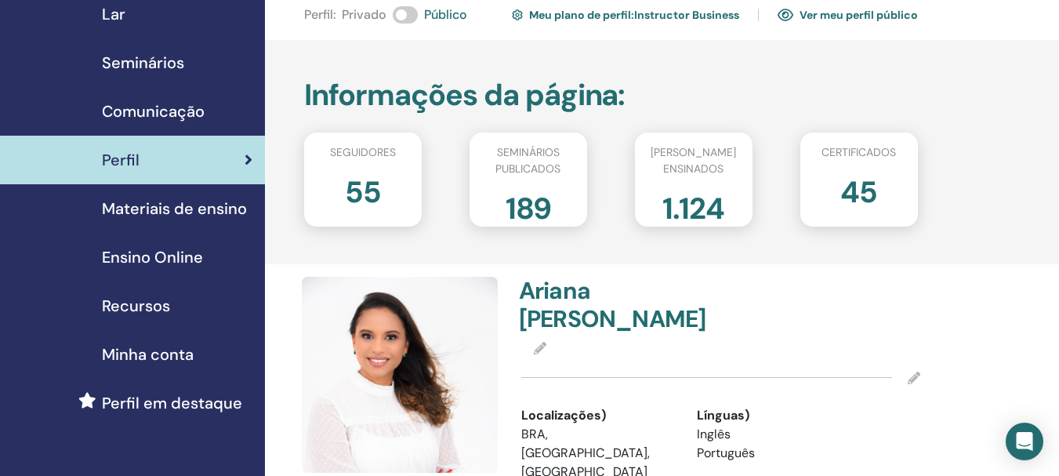
click at [221, 401] on font "Perfil em destaque" at bounding box center [172, 403] width 140 height 20
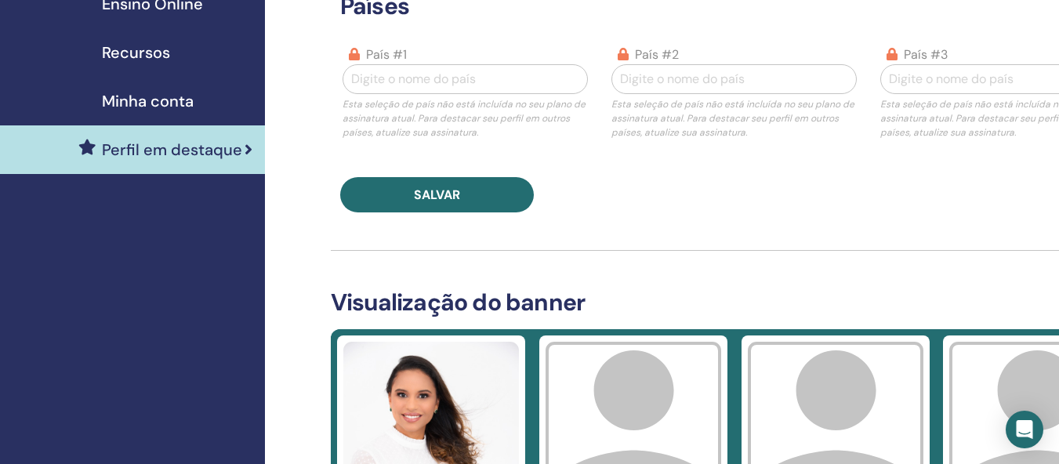
scroll to position [235, 0]
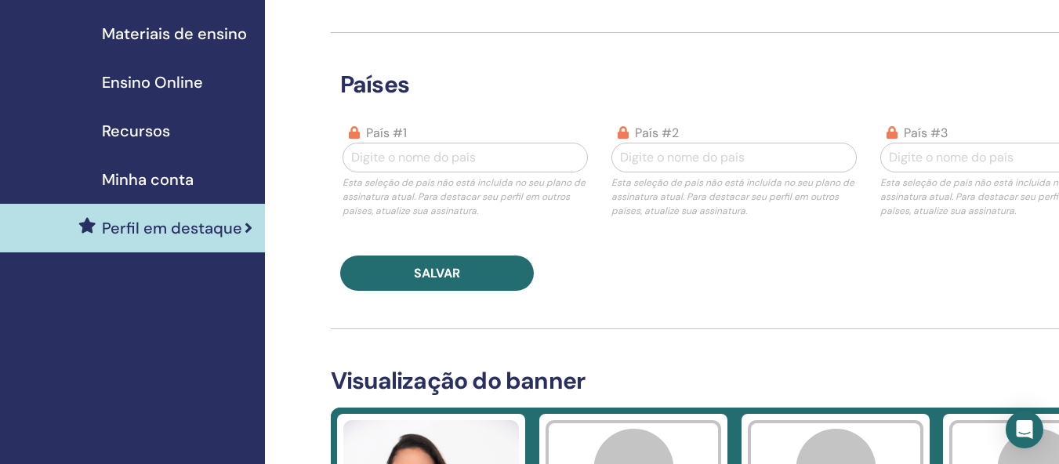
click at [179, 173] on span "Minha conta" at bounding box center [148, 180] width 92 height 24
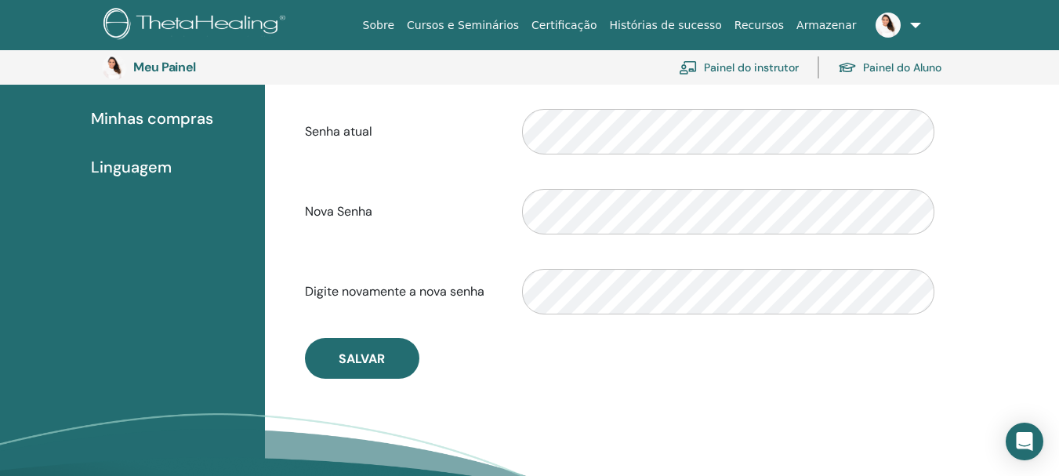
scroll to position [113, 0]
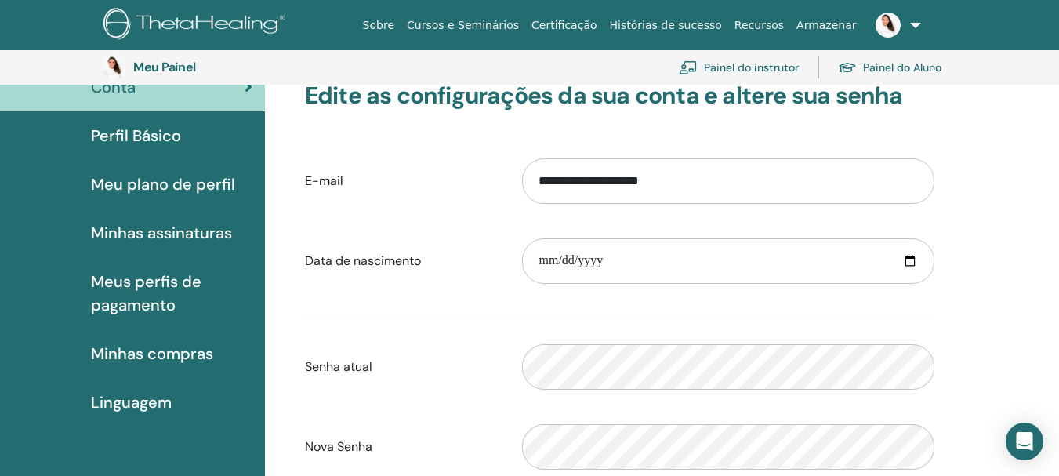
click at [151, 126] on font "Perfil Básico" at bounding box center [136, 135] width 90 height 20
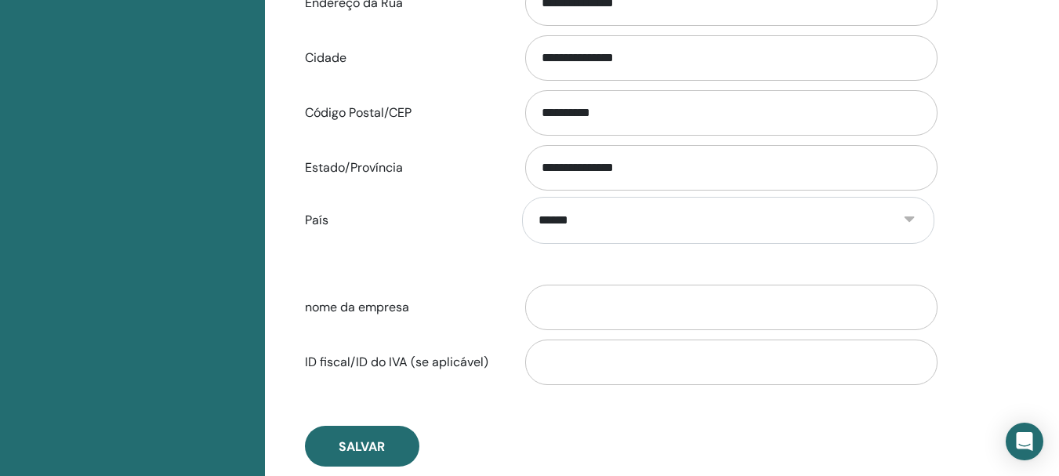
scroll to position [426, 0]
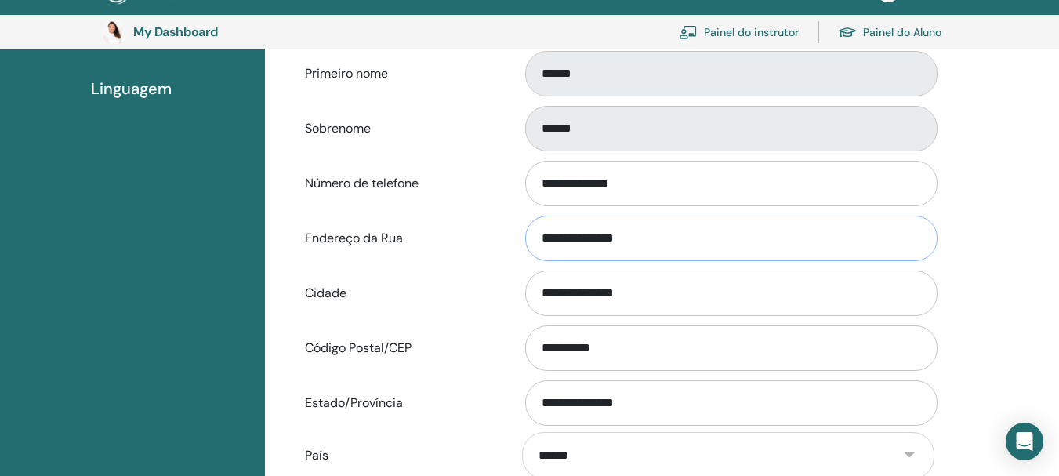
drag, startPoint x: 681, startPoint y: 244, endPoint x: 533, endPoint y: 242, distance: 148.1
click at [533, 242] on input "**********" at bounding box center [731, 237] width 412 height 45
type input "**********"
click at [668, 288] on input "**********" at bounding box center [731, 292] width 412 height 45
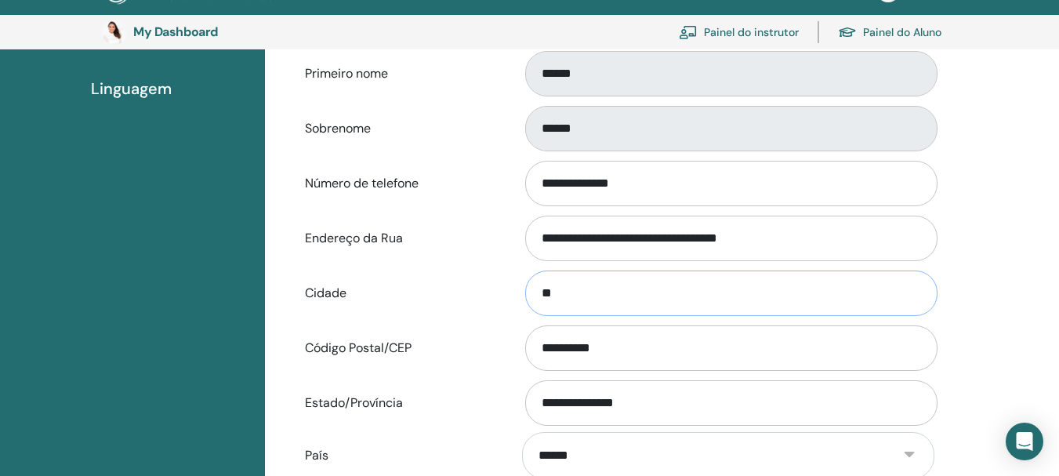
type input "*"
type input "******"
click at [630, 342] on input "**********" at bounding box center [731, 347] width 412 height 45
drag, startPoint x: 629, startPoint y: 342, endPoint x: 538, endPoint y: 350, distance: 91.2
click at [538, 350] on input "**********" at bounding box center [731, 347] width 412 height 45
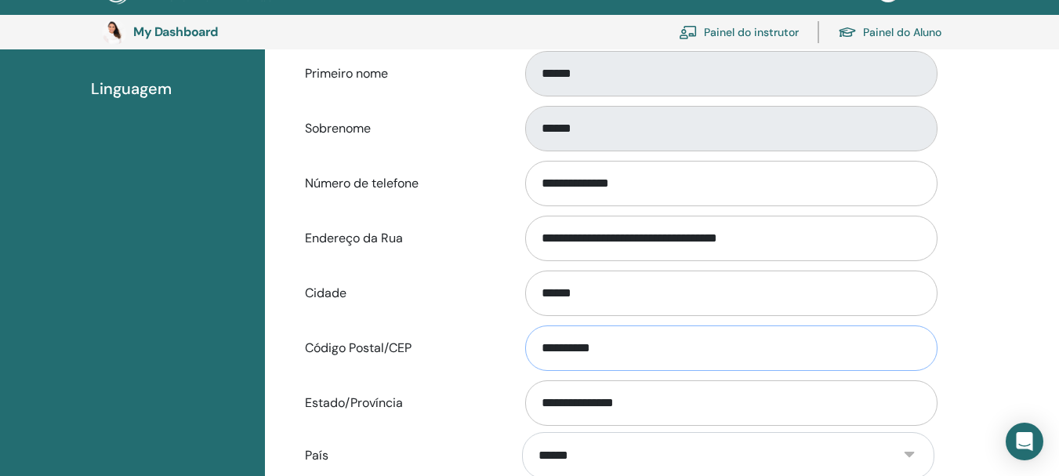
scroll to position [505, 0]
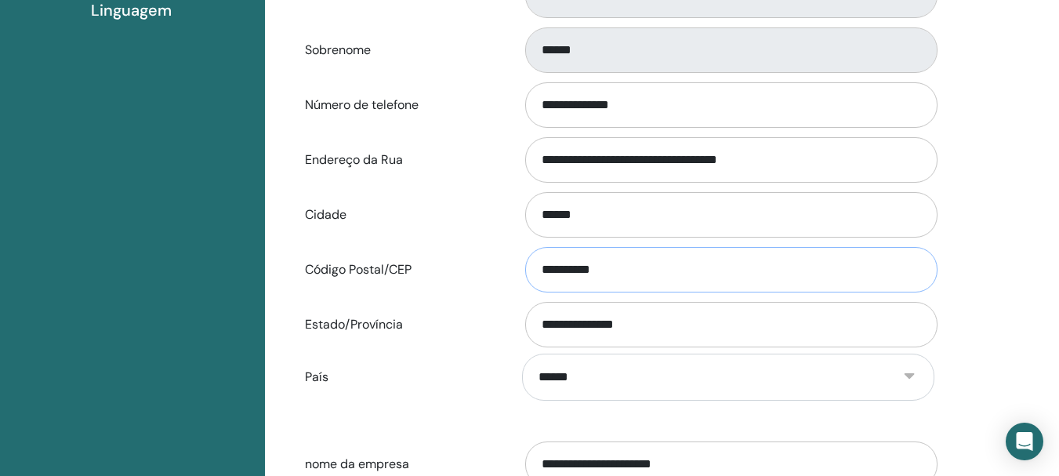
type input "**********"
click at [641, 331] on input "**********" at bounding box center [731, 324] width 412 height 45
drag, startPoint x: 643, startPoint y: 325, endPoint x: 513, endPoint y: 331, distance: 130.2
click at [513, 331] on div "**********" at bounding box center [728, 325] width 436 height 52
type input "**********"
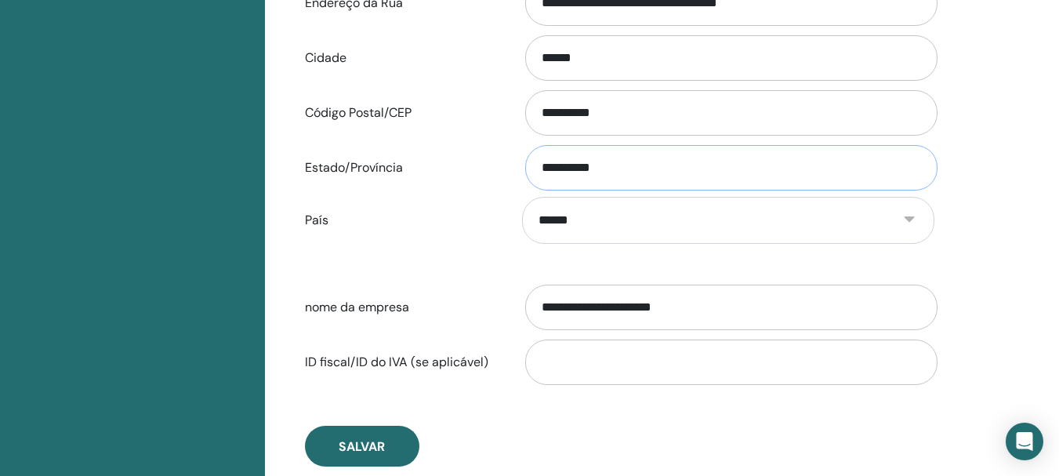
scroll to position [818, 0]
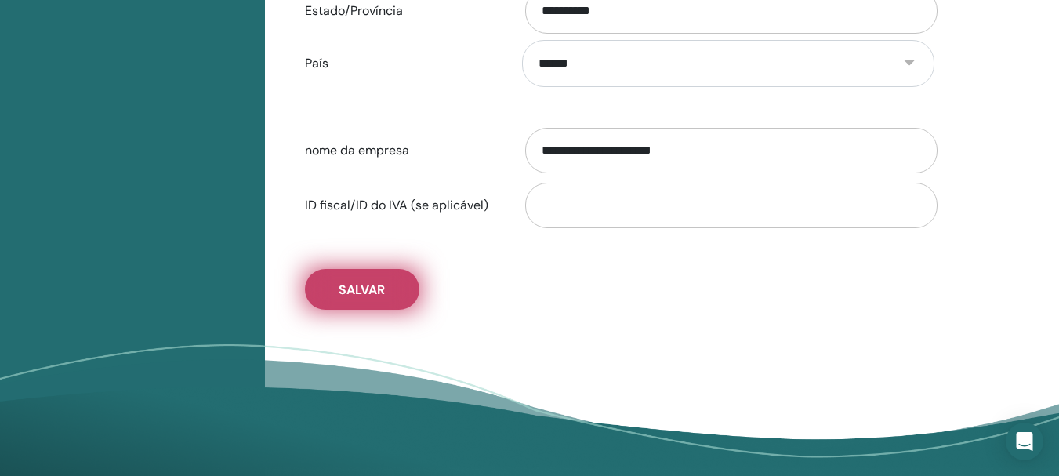
click at [389, 293] on button "Salvar" at bounding box center [362, 289] width 114 height 41
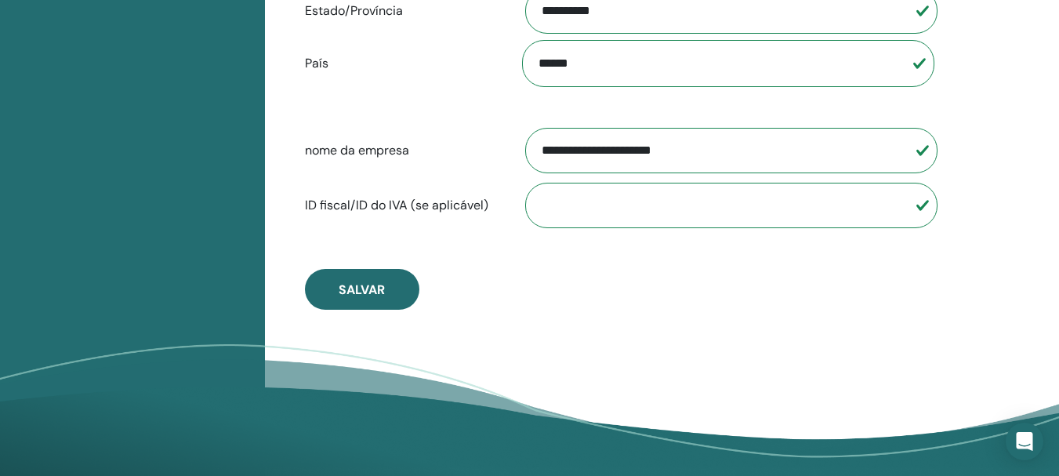
click at [644, 214] on input "ID fiscal/ID do IVA (se aplicável)" at bounding box center [731, 205] width 412 height 45
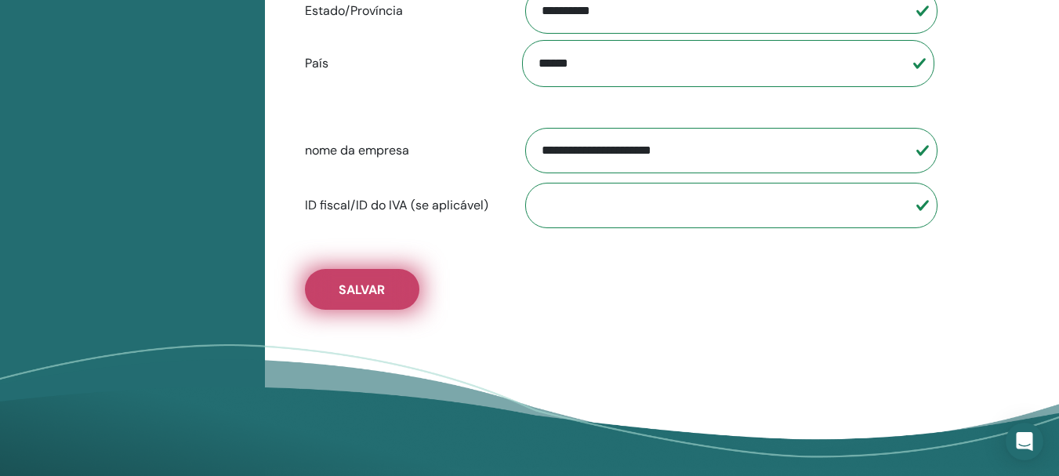
click at [375, 301] on button "Salvar" at bounding box center [362, 289] width 114 height 41
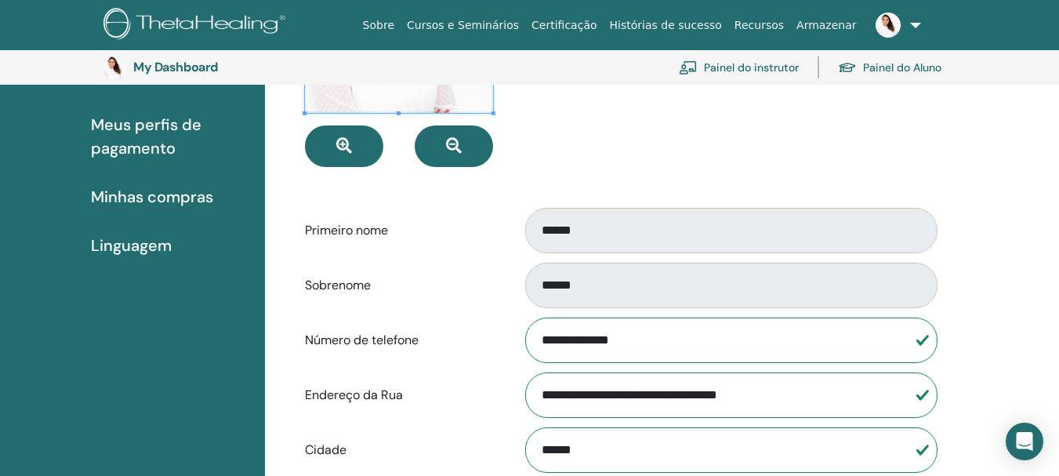
scroll to position [0, 0]
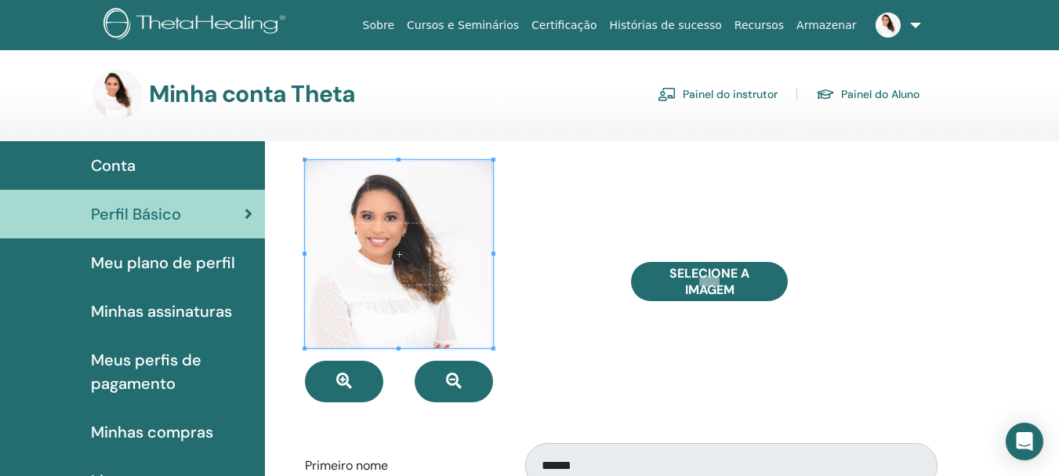
click at [174, 259] on span "Meu plano de perfil" at bounding box center [163, 263] width 144 height 24
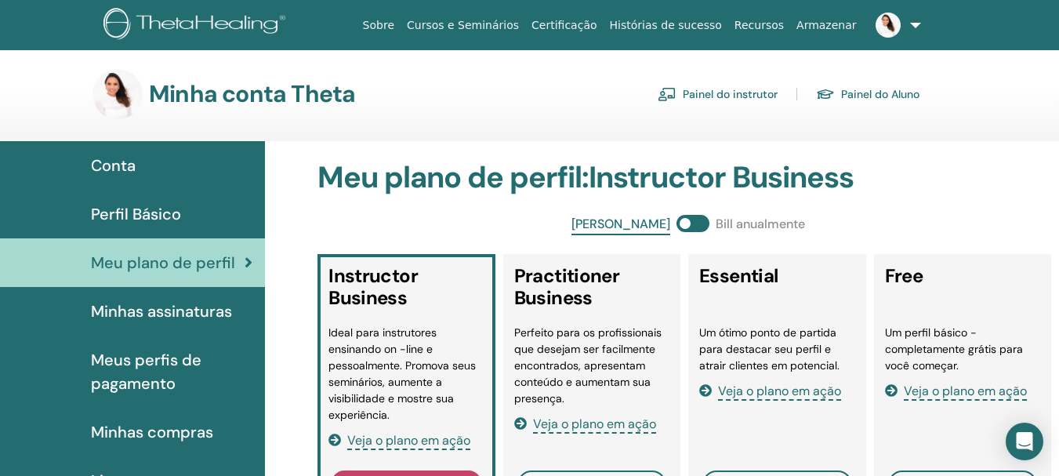
click at [153, 303] on span "Minhas assinaturas" at bounding box center [161, 311] width 141 height 24
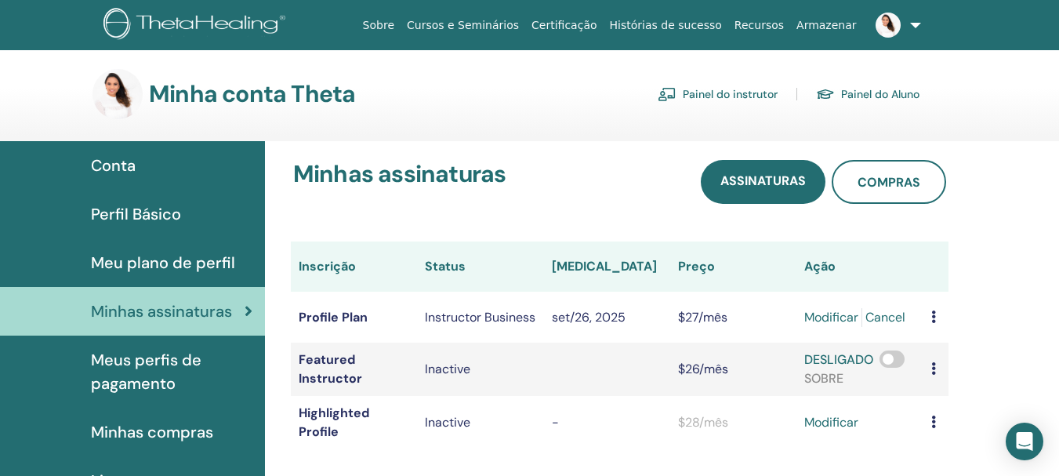
scroll to position [78, 0]
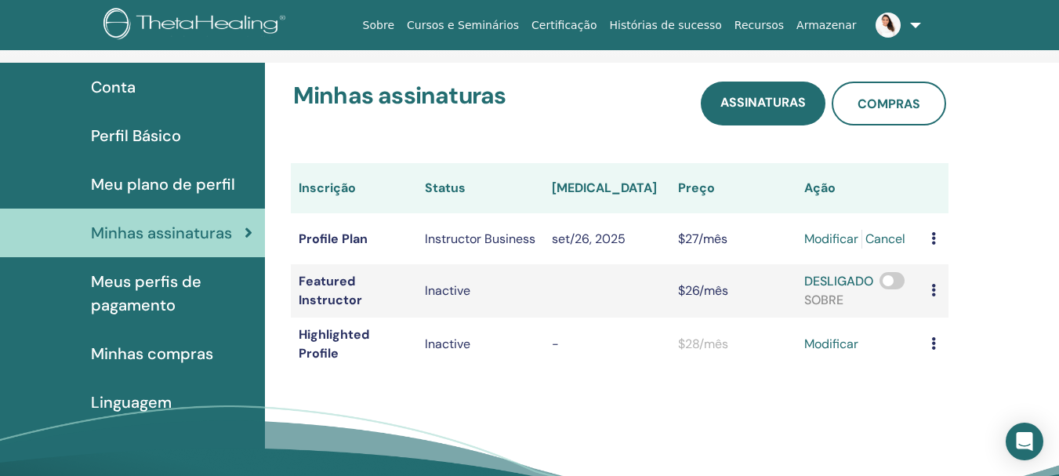
click at [149, 290] on span "Meus perfis de pagamento" at bounding box center [171, 293] width 161 height 47
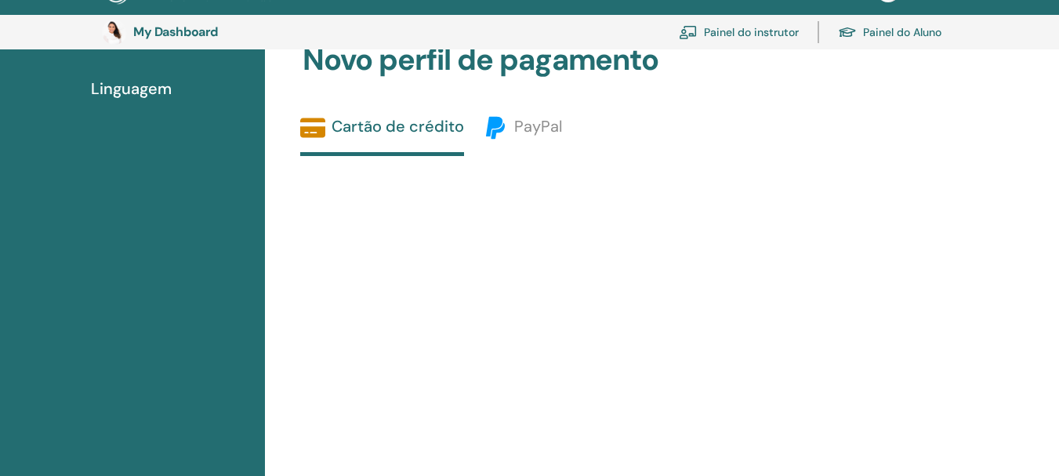
scroll to position [270, 0]
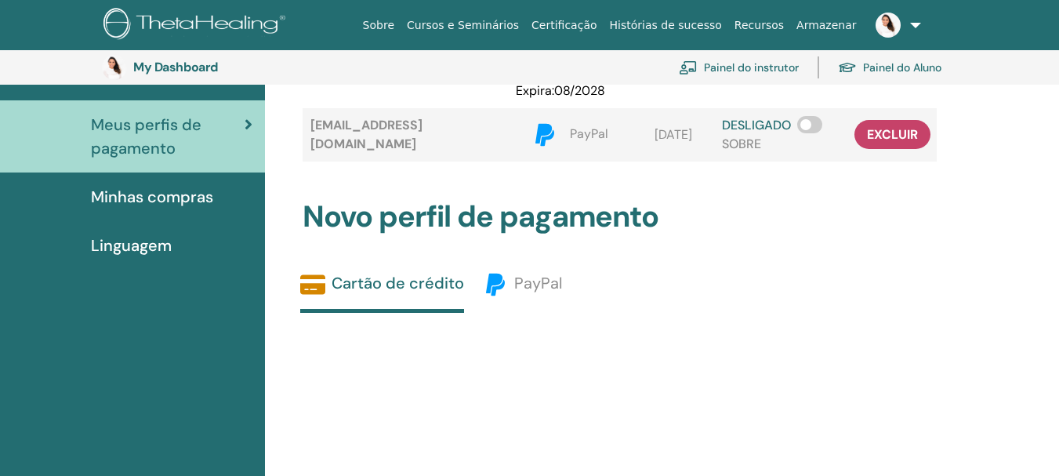
click at [165, 188] on span "Minhas compras" at bounding box center [152, 197] width 122 height 24
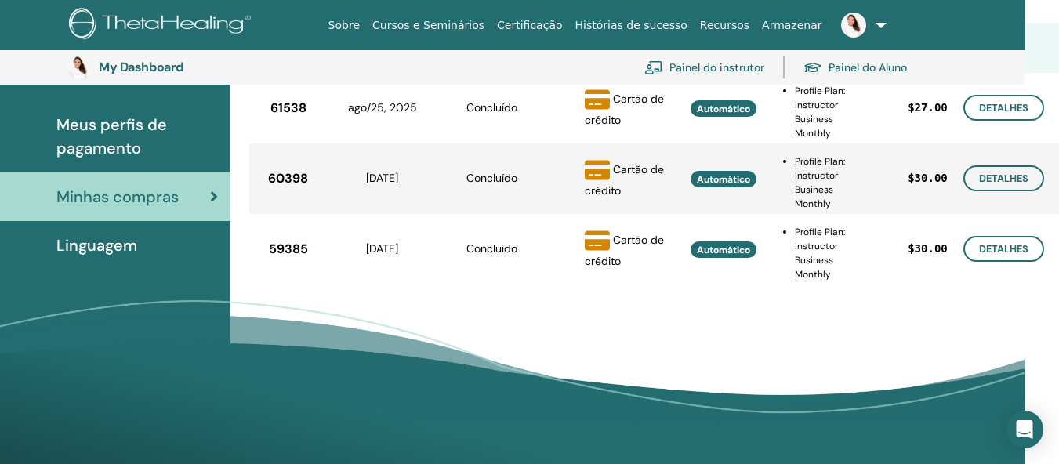
scroll to position [113, 34]
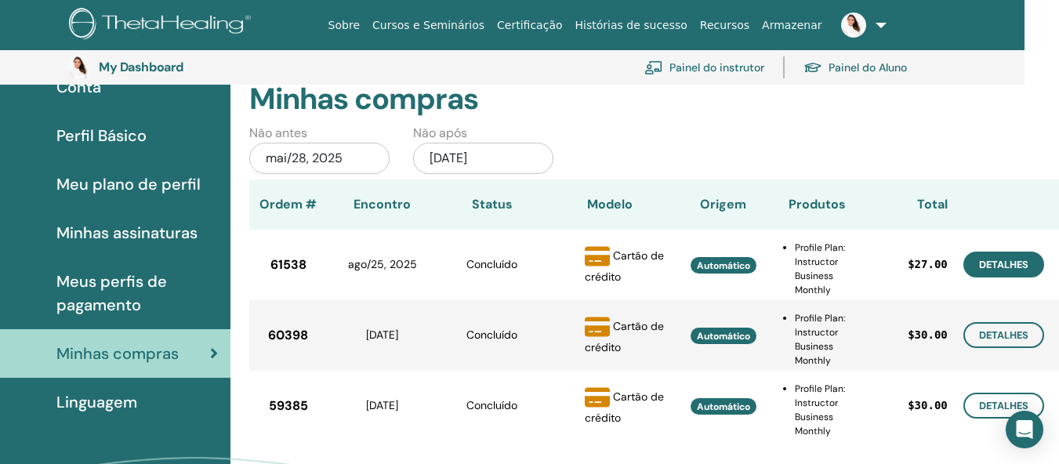
click at [998, 265] on link "Detalhes" at bounding box center [1003, 265] width 81 height 26
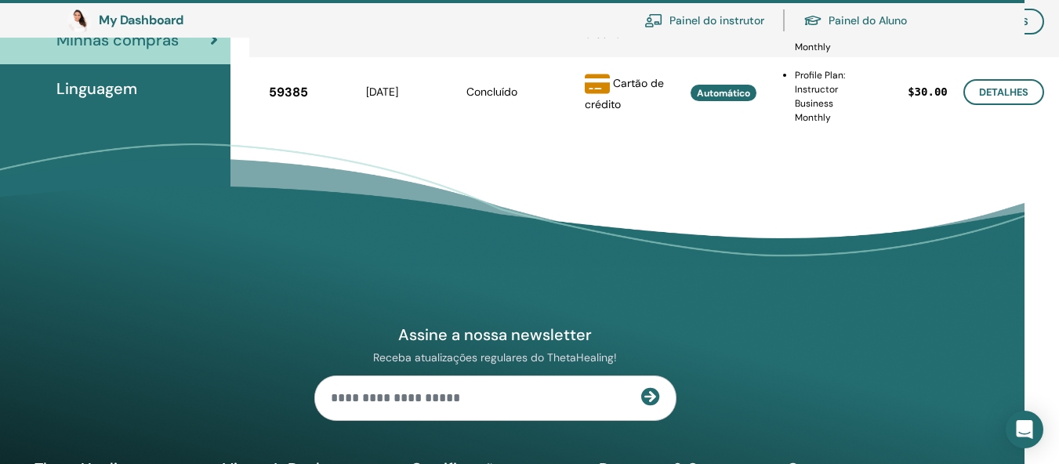
scroll to position [0, 34]
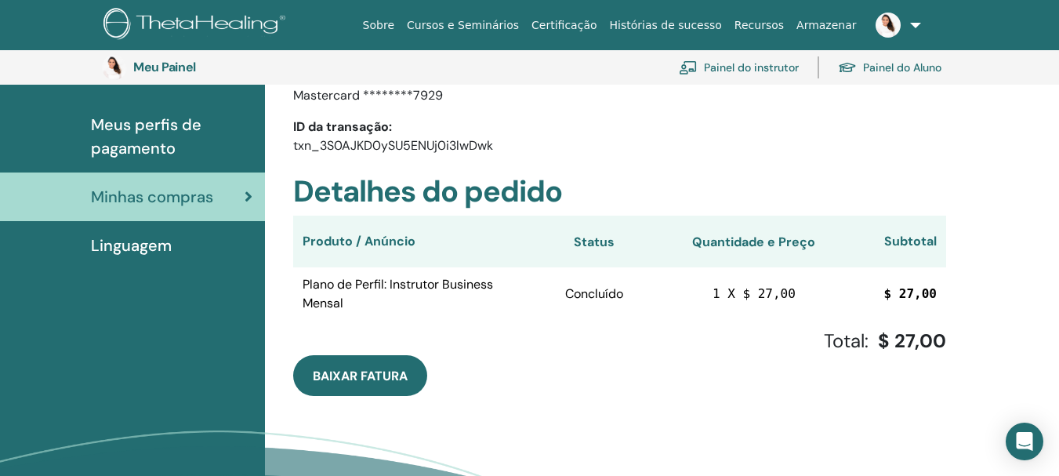
scroll to position [191, 0]
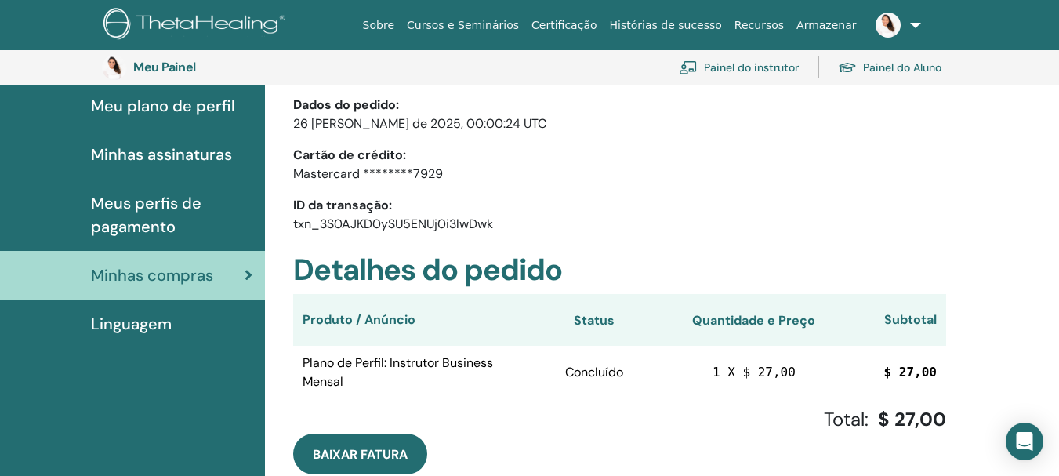
click at [111, 324] on font "Linguagem" at bounding box center [131, 323] width 81 height 20
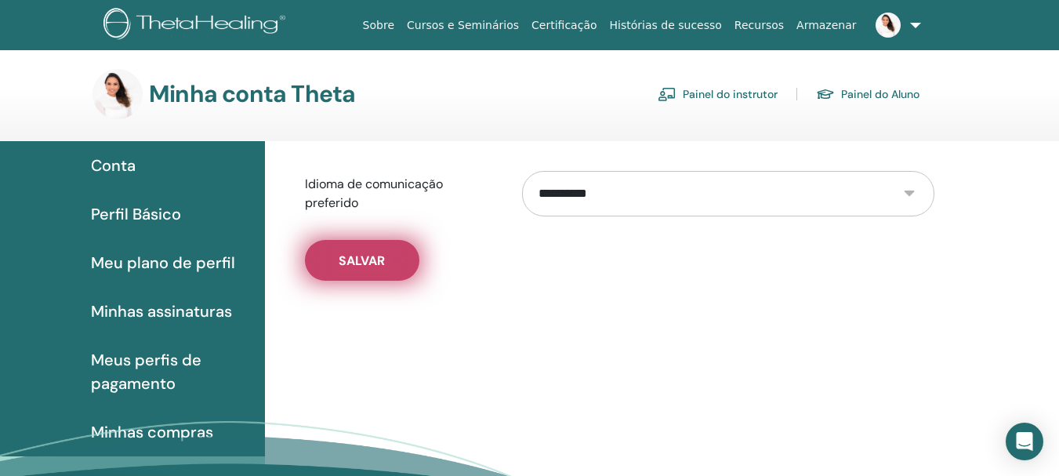
click at [402, 266] on button "Salvar" at bounding box center [362, 260] width 114 height 41
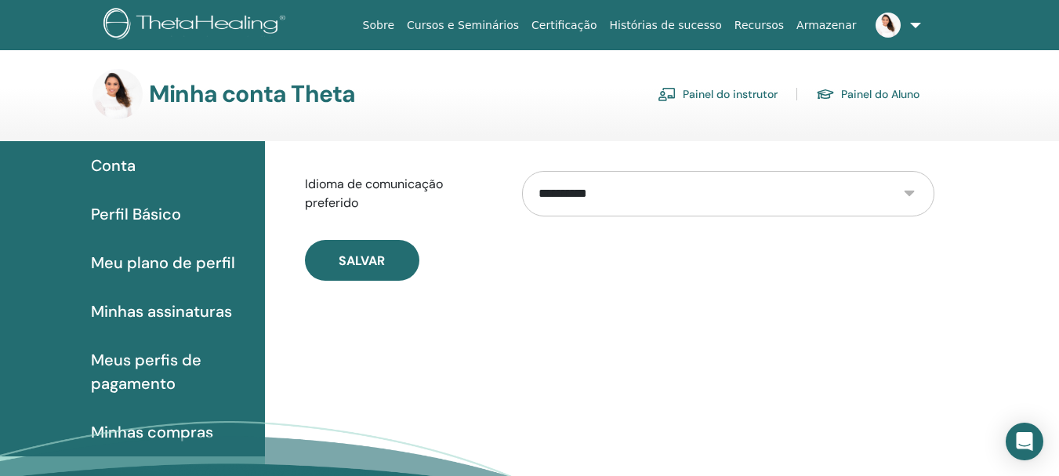
click at [879, 92] on link "Painel do Aluno" at bounding box center [867, 93] width 103 height 25
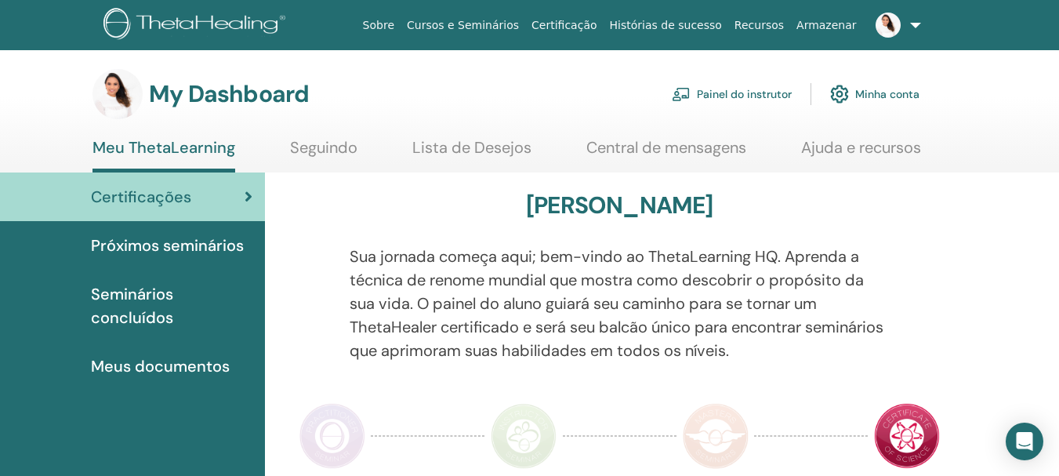
click at [167, 248] on span "Próximos seminários" at bounding box center [167, 245] width 153 height 24
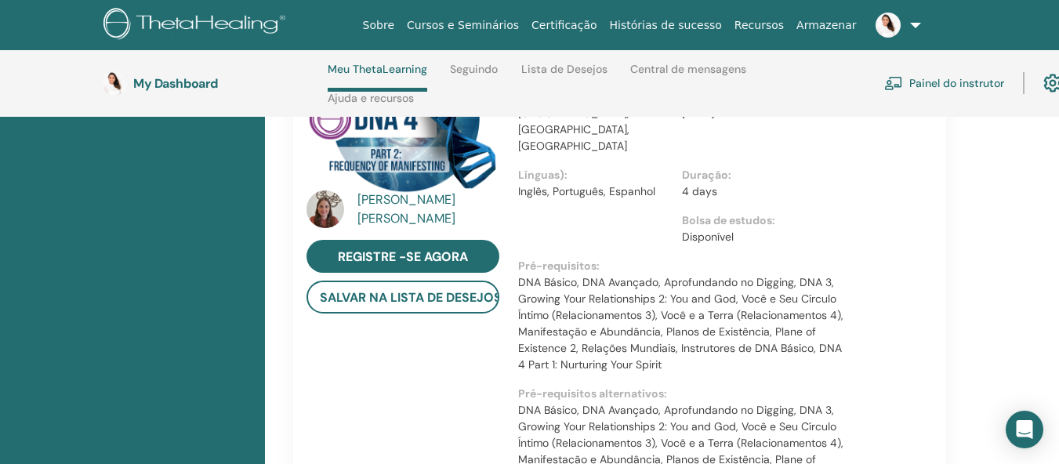
scroll to position [145, 0]
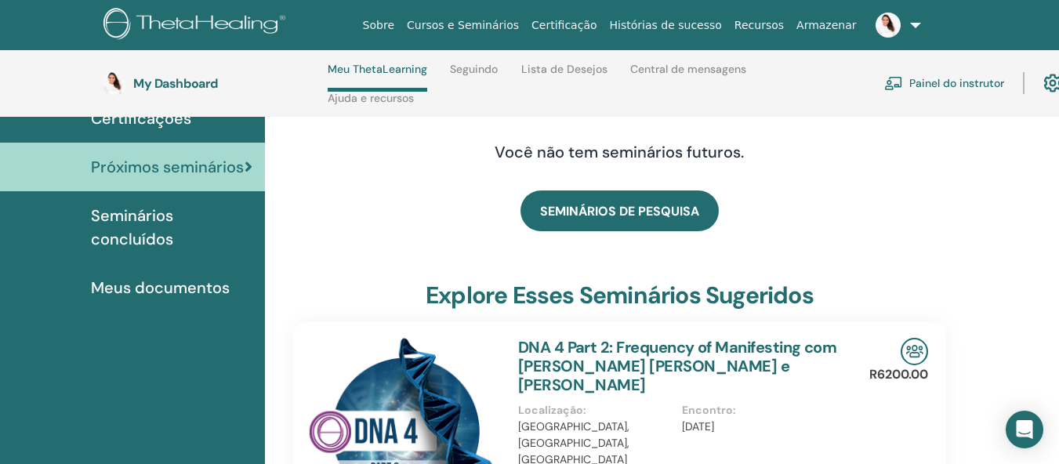
click at [158, 236] on span "Seminários concluídos" at bounding box center [171, 227] width 161 height 47
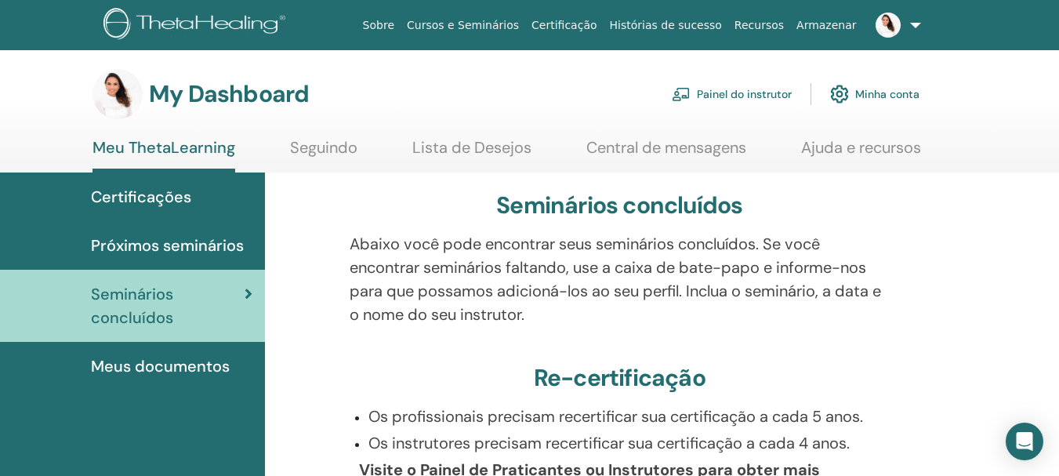
click at [136, 364] on span "Meus documentos" at bounding box center [160, 366] width 139 height 24
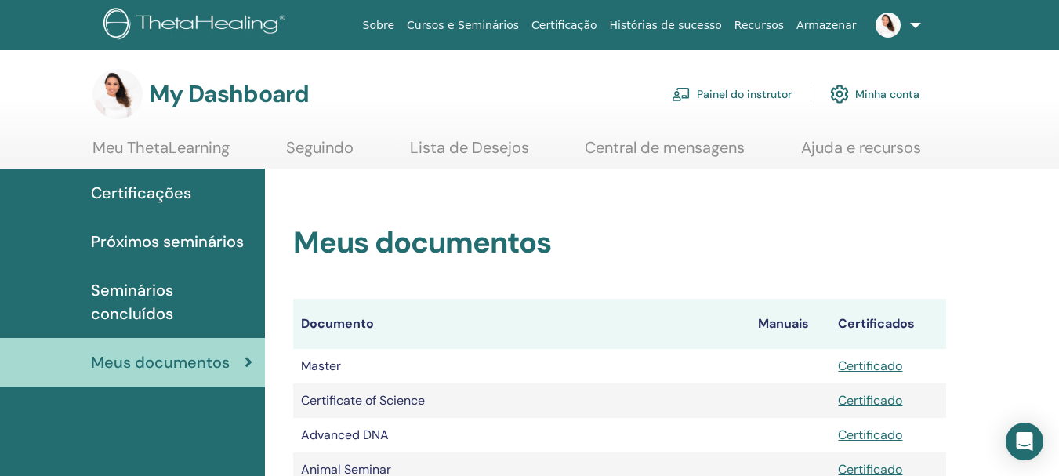
click at [331, 148] on link "Seguindo" at bounding box center [319, 153] width 67 height 31
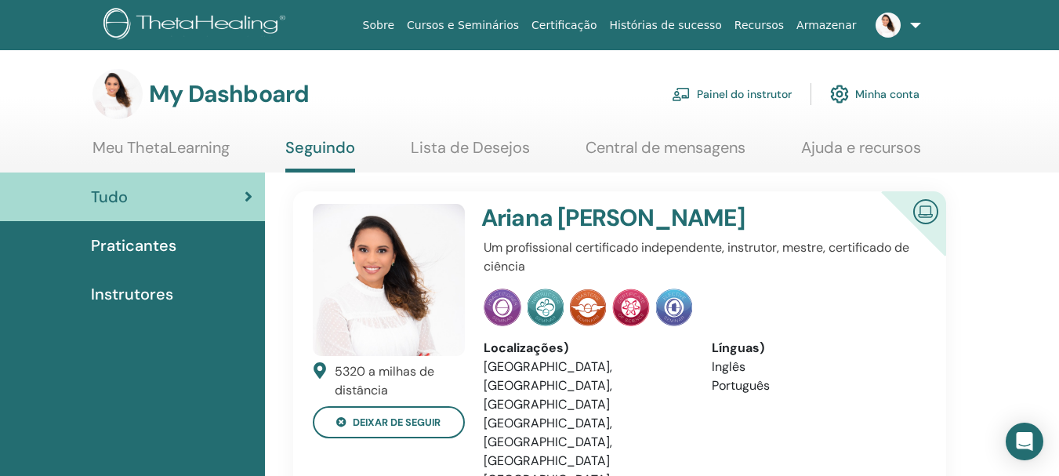
scroll to position [78, 0]
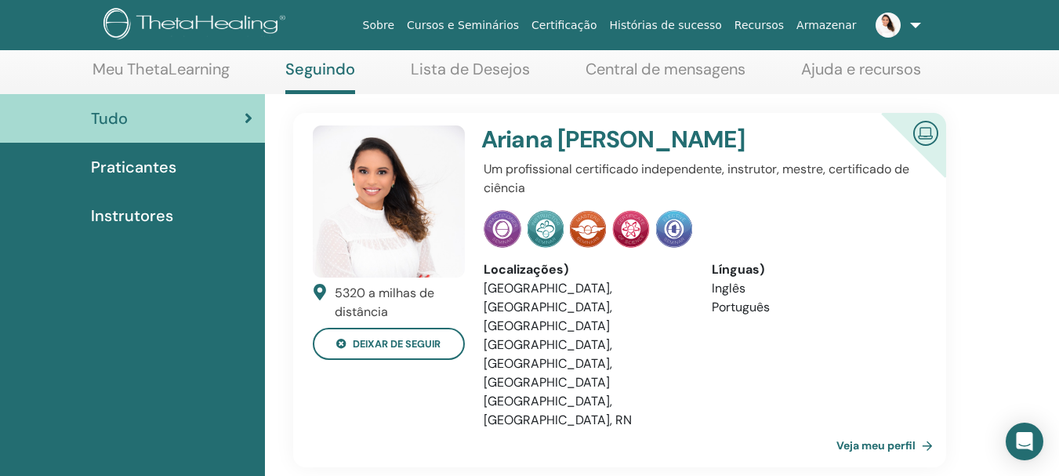
click at [903, 429] on link "Veja meu perfil" at bounding box center [887, 444] width 103 height 31
